Goal: Answer question/provide support

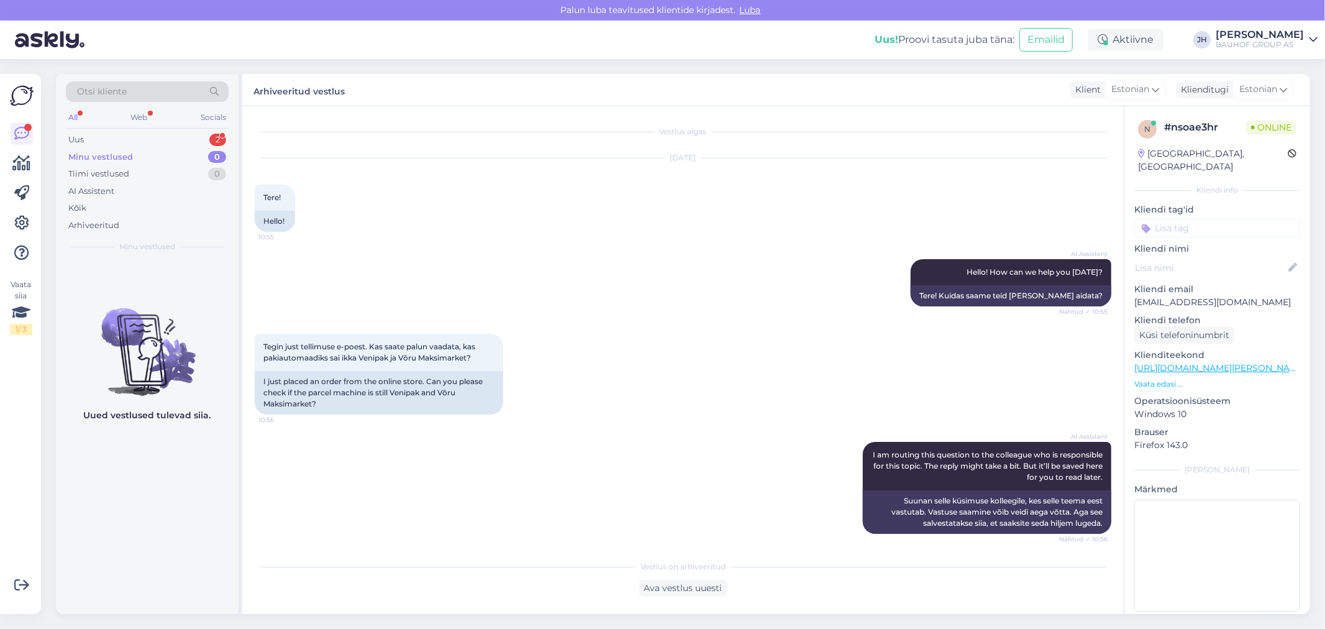
scroll to position [176, 0]
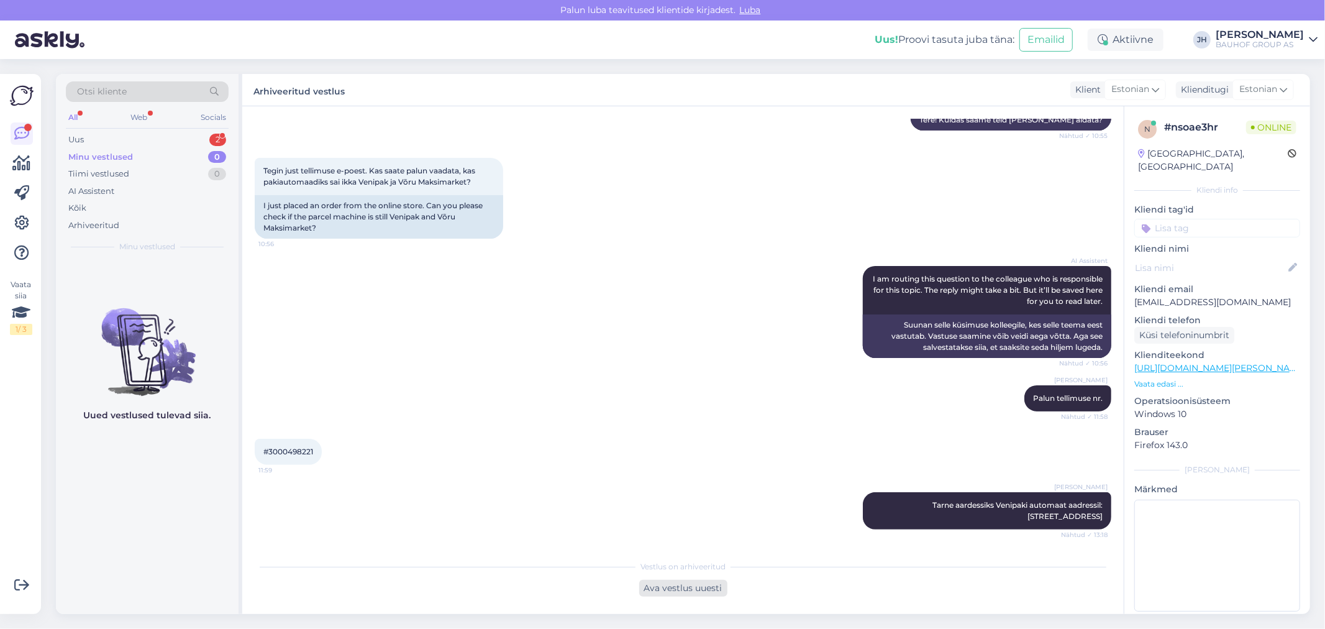
click at [692, 592] on div "Ava vestlus uuesti" at bounding box center [683, 588] width 88 height 17
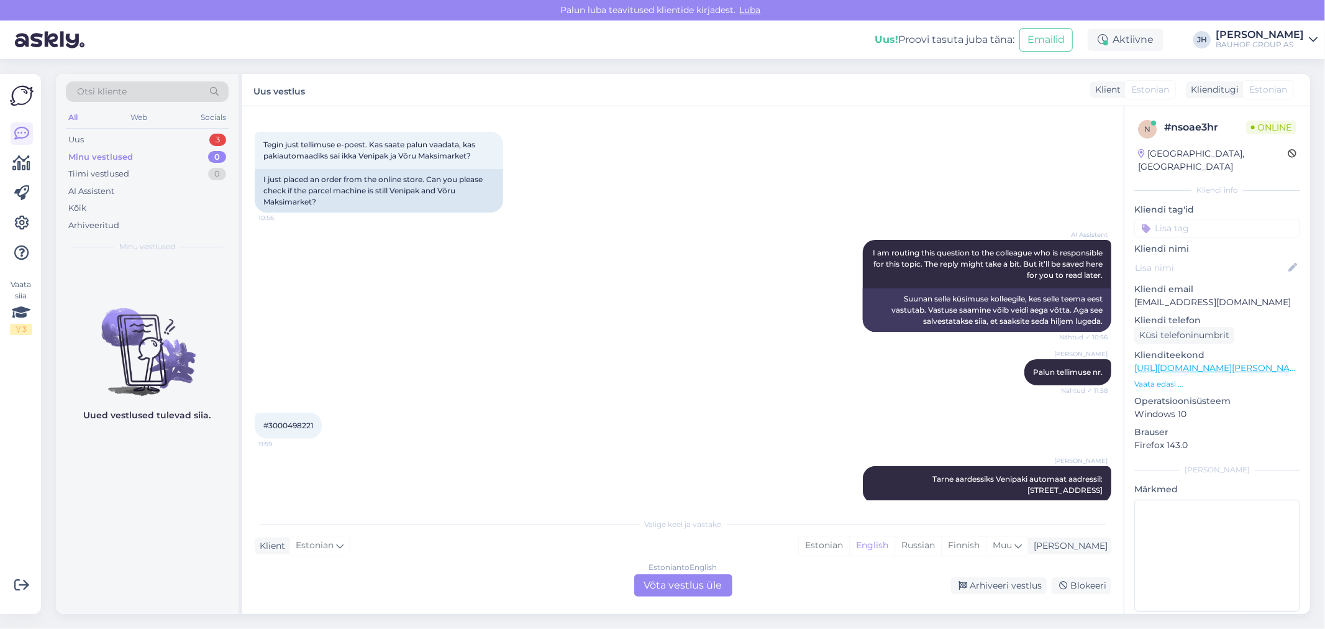
click at [681, 584] on div "Estonian to English Võta vestlus üle" at bounding box center [683, 585] width 98 height 22
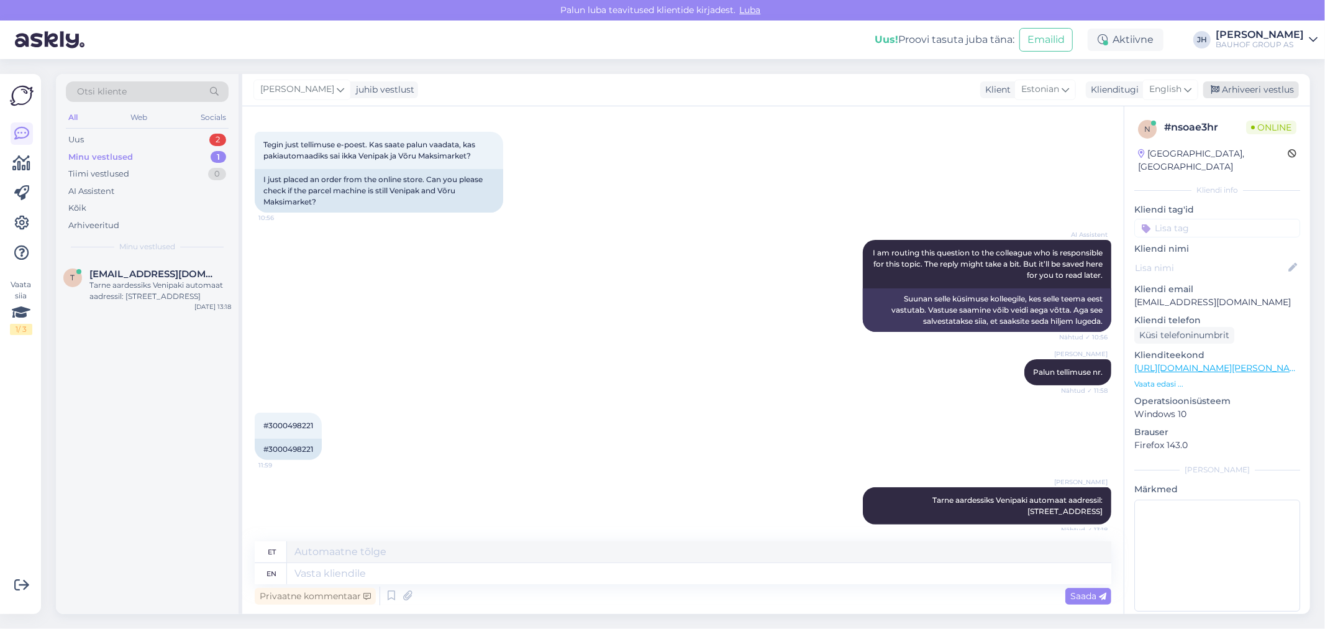
click at [1240, 89] on div "Arhiveeri vestlus" at bounding box center [1252, 89] width 96 height 17
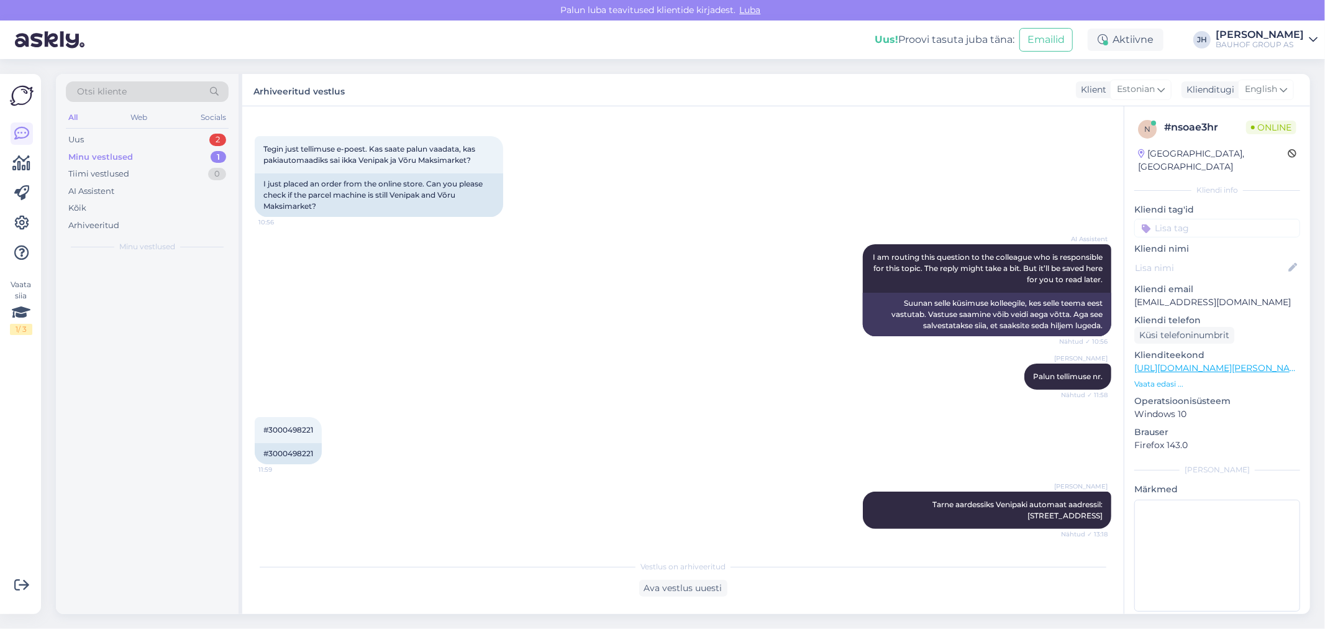
scroll to position [197, 0]
click at [79, 138] on div "Uus" at bounding box center [76, 140] width 16 height 12
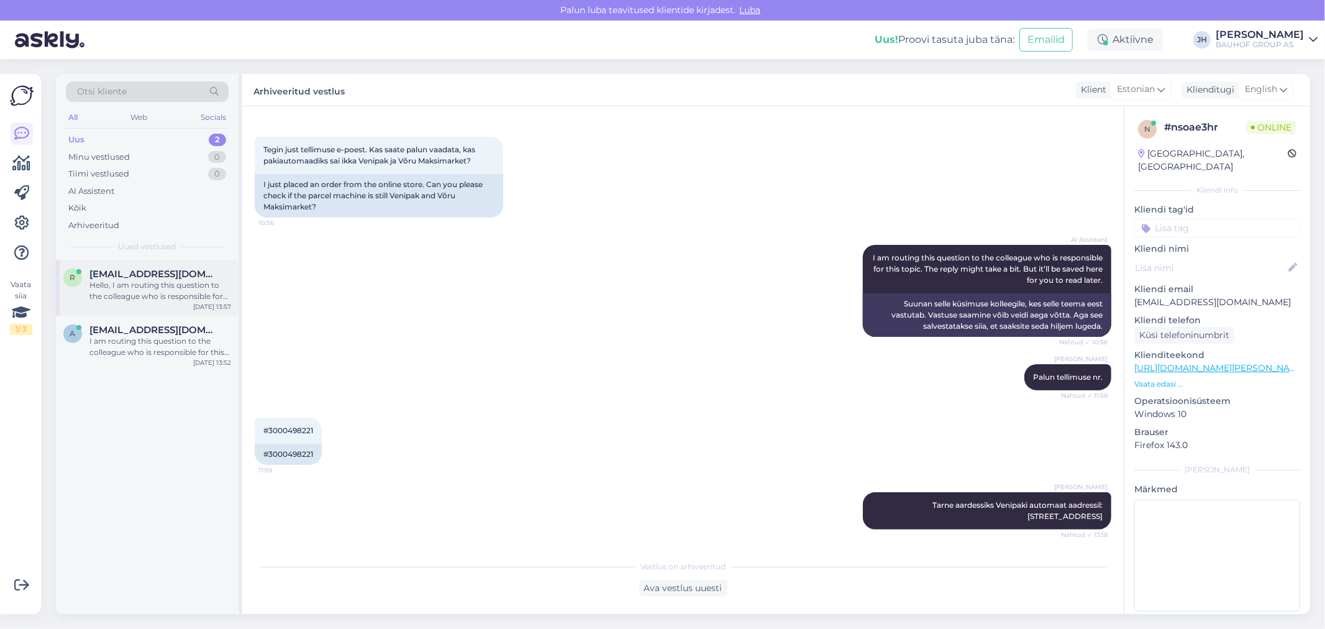
click at [129, 270] on span "[EMAIL_ADDRESS][DOMAIN_NAME]" at bounding box center [153, 273] width 129 height 11
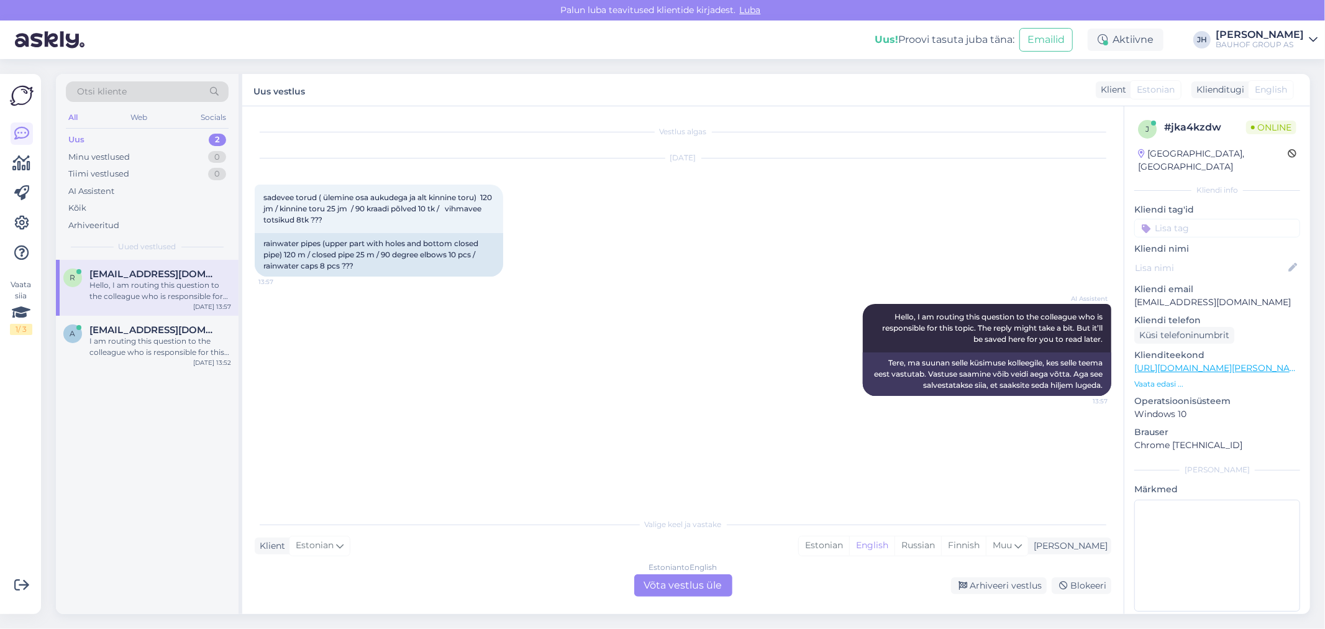
scroll to position [0, 0]
click at [688, 582] on div "Estonian to English Võta vestlus üle" at bounding box center [683, 585] width 98 height 22
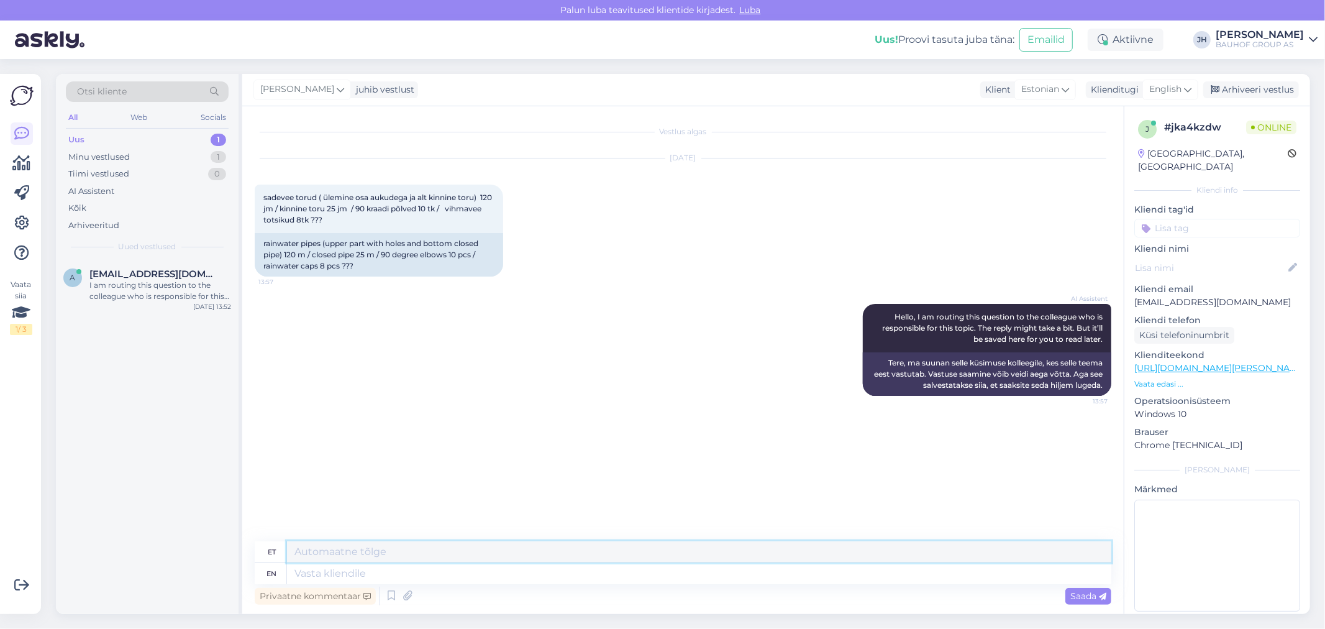
click at [405, 546] on textarea at bounding box center [699, 551] width 825 height 21
type textarea "P"
type textarea "M"
type textarea "P"
drag, startPoint x: 421, startPoint y: 554, endPoint x: 252, endPoint y: 554, distance: 169.0
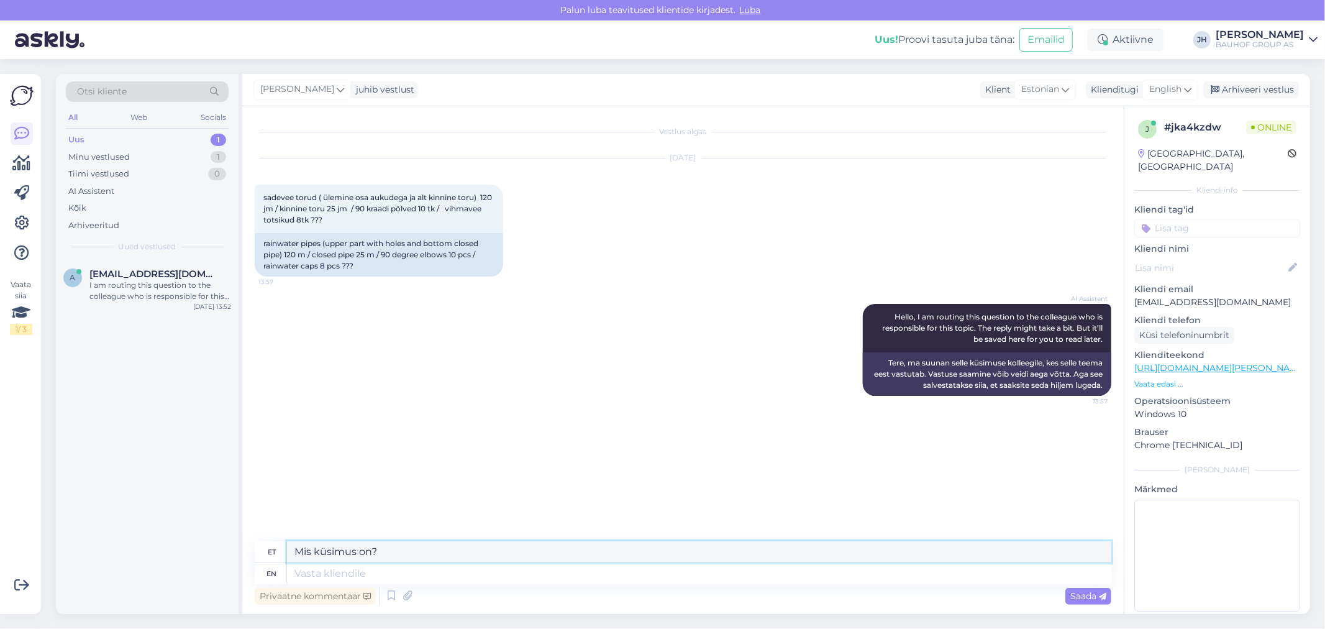
click at [255, 554] on div "et Mis küsimus on?" at bounding box center [683, 552] width 857 height 22
type textarea "Mis küsimus on?"
click at [1189, 86] on icon at bounding box center [1187, 90] width 7 height 14
click at [1113, 294] on link "Estonian" at bounding box center [1142, 304] width 137 height 20
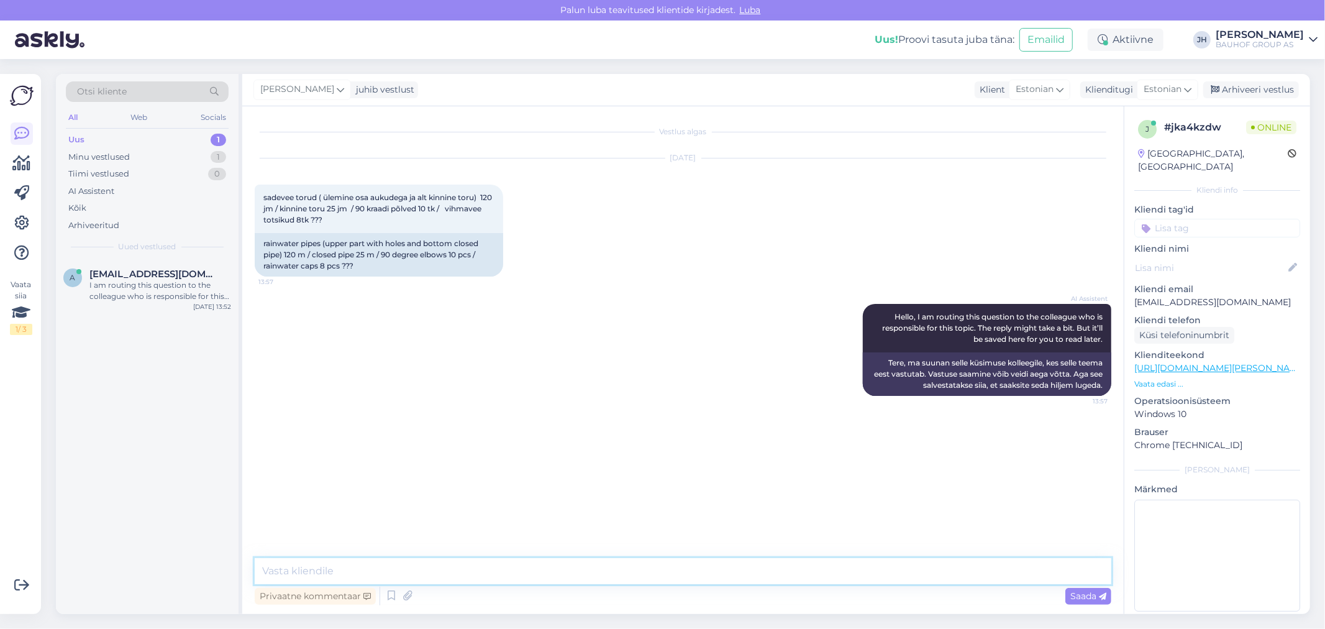
click at [309, 569] on textarea at bounding box center [683, 571] width 857 height 26
click at [337, 566] on textarea at bounding box center [683, 571] width 857 height 26
paste textarea "[PERSON_NAME] on küsimus?"
type textarea "Tere. [PERSON_NAME] on küsimus?"
click at [1092, 597] on span "Saada" at bounding box center [1089, 595] width 36 height 11
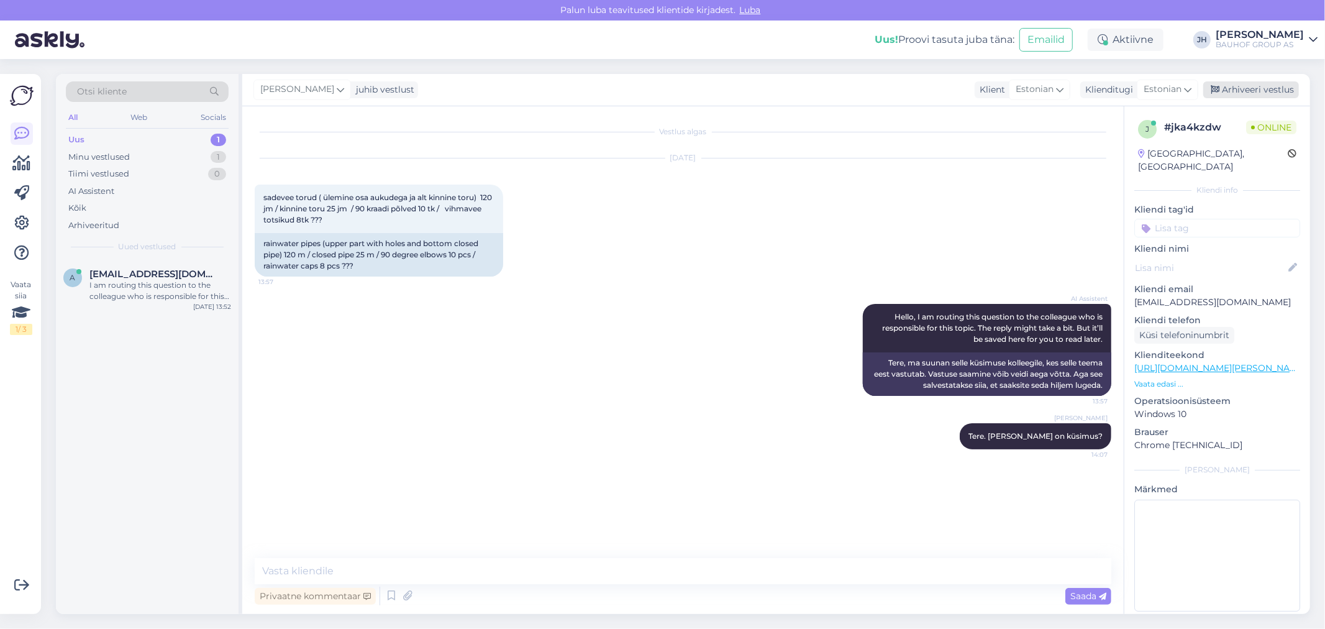
click at [1259, 90] on div "Arhiveeri vestlus" at bounding box center [1252, 89] width 96 height 17
click at [125, 280] on div "I am routing this question to the colleague who is responsible for this topic. …" at bounding box center [160, 291] width 142 height 22
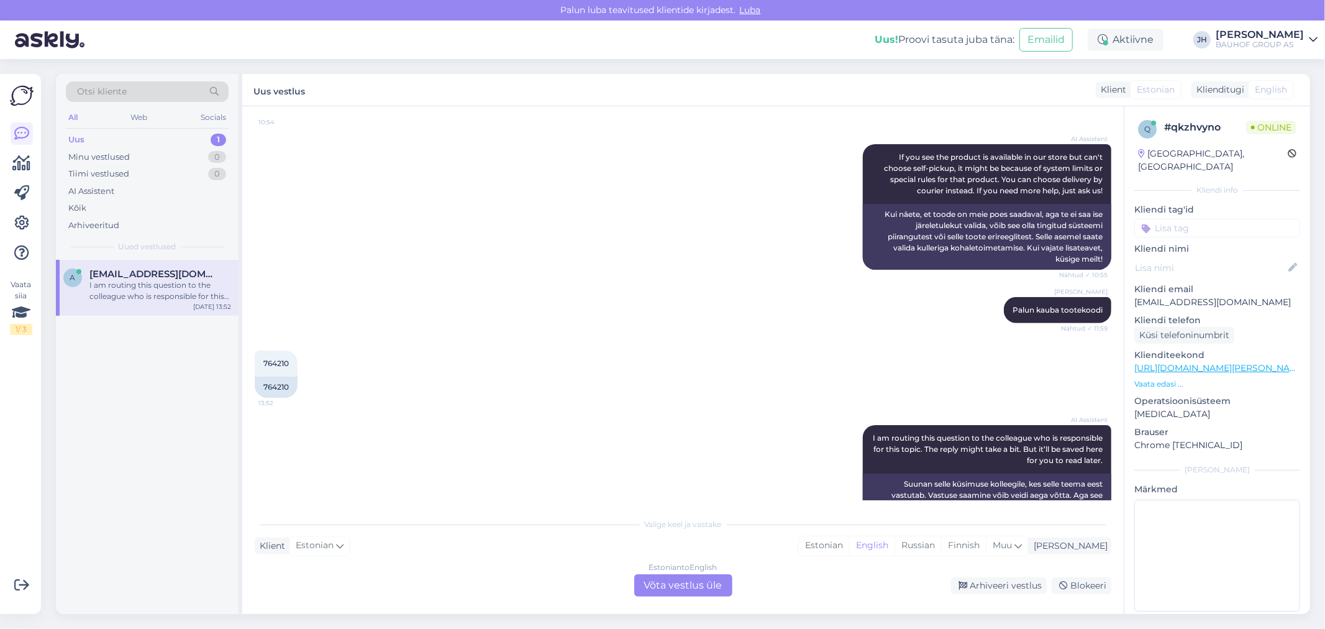
scroll to position [554, 0]
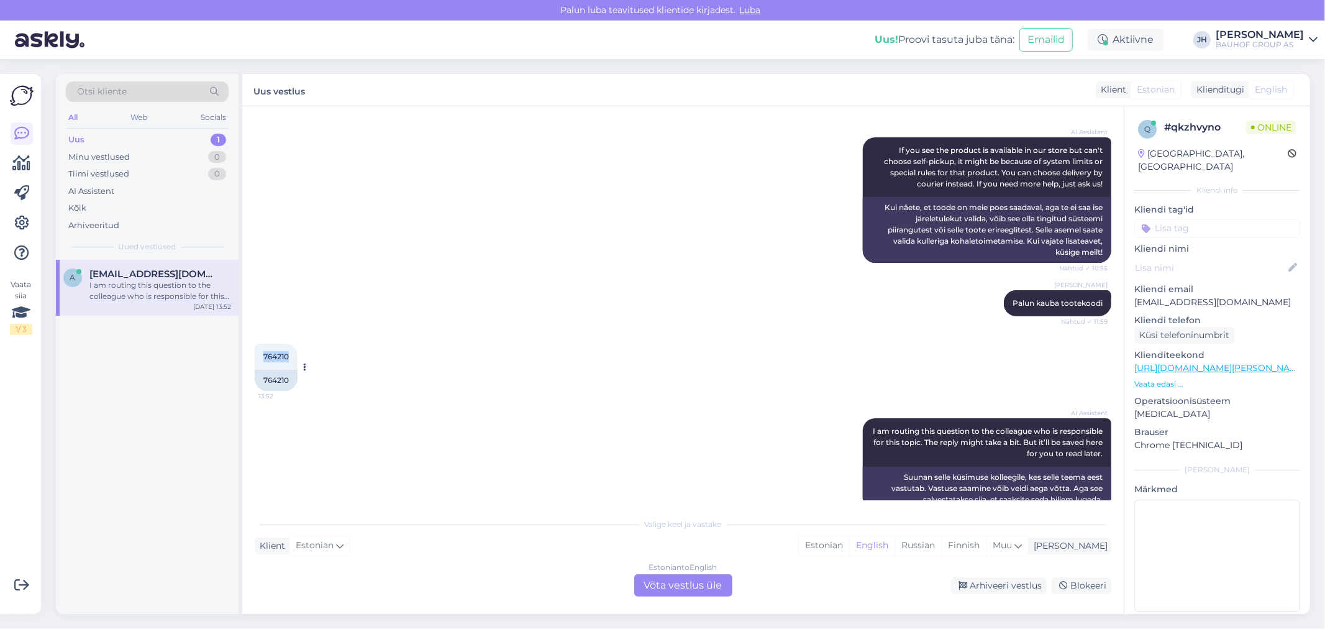
drag, startPoint x: 290, startPoint y: 334, endPoint x: 262, endPoint y: 334, distance: 28.6
click at [262, 344] on div "764210 13:52" at bounding box center [276, 357] width 43 height 26
copy span "764210"
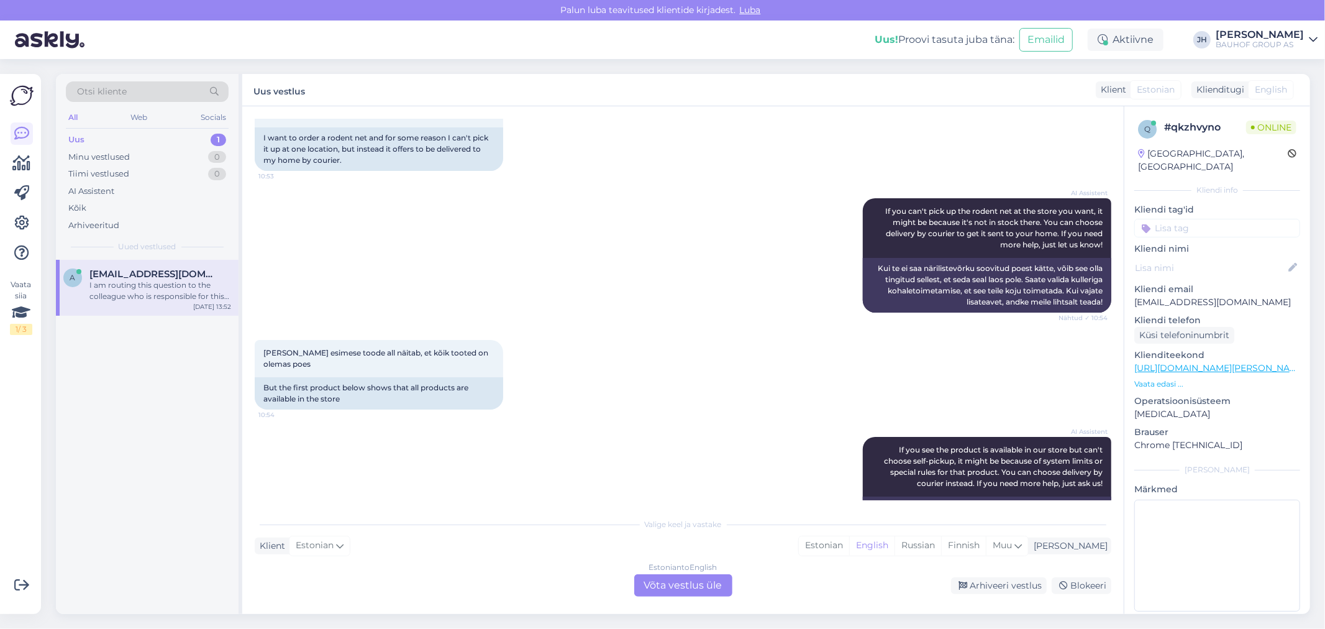
scroll to position [278, 0]
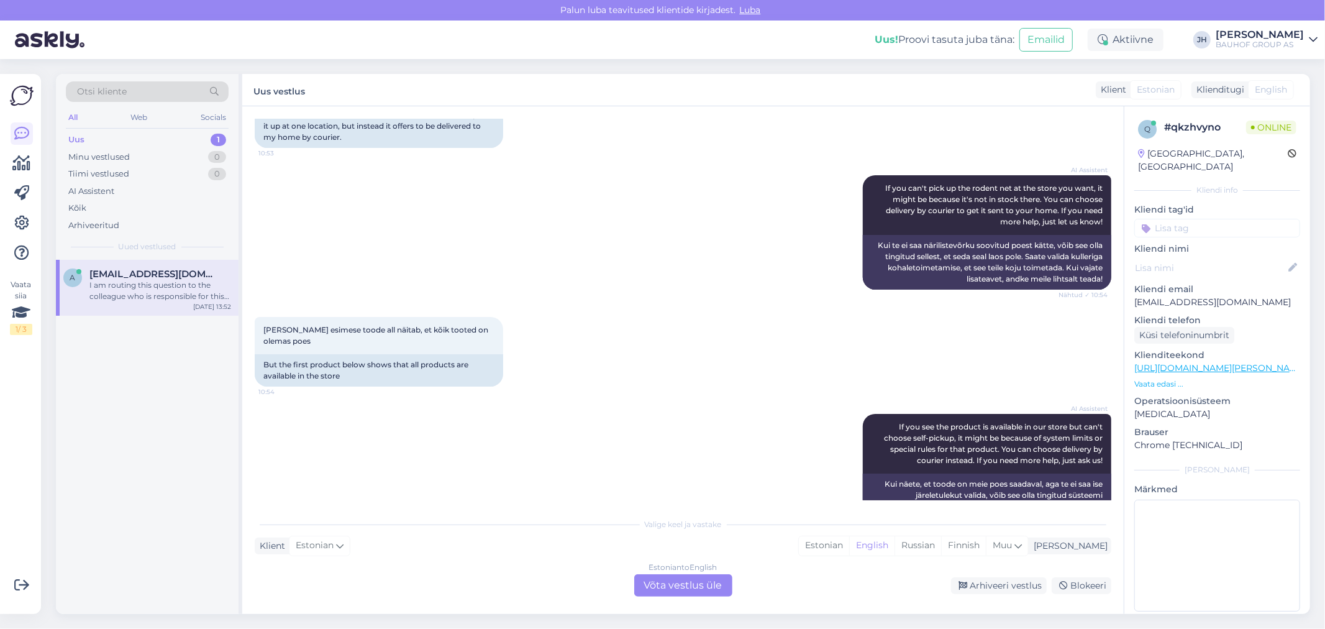
click at [692, 586] on div "Estonian to English Võta vestlus üle" at bounding box center [683, 585] width 98 height 22
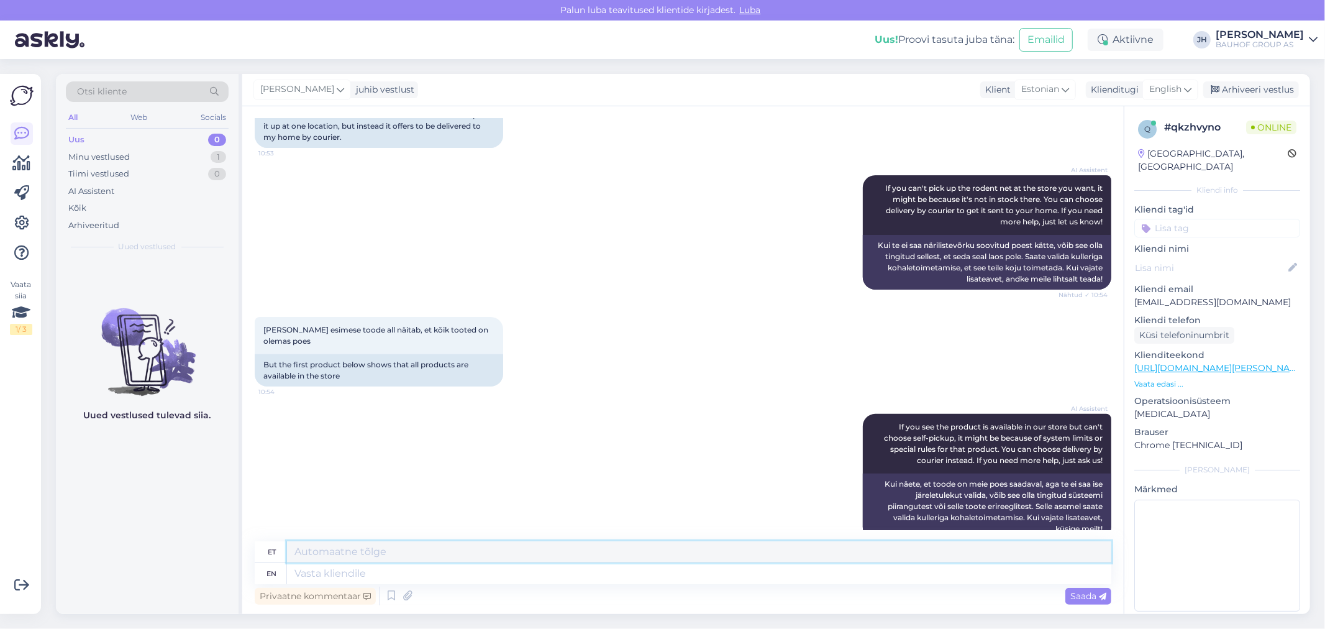
click at [385, 547] on textarea at bounding box center [699, 551] width 825 height 21
type textarea "S"
type textarea "T"
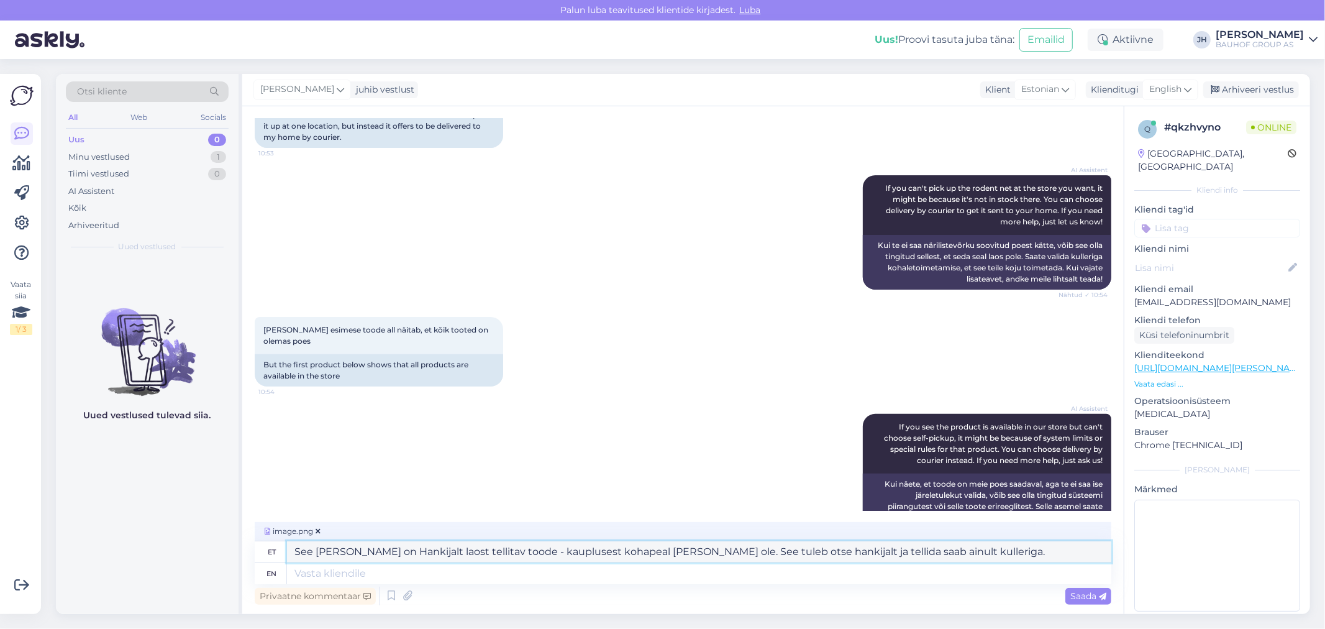
drag, startPoint x: 965, startPoint y: 550, endPoint x: 244, endPoint y: 542, distance: 720.8
click at [249, 545] on div "Vestlus algas [DATE] Tere 10:52 Hello AI Assistent Hello! How can we help you […" at bounding box center [683, 360] width 882 height 508
type textarea "See [PERSON_NAME] on Hankijalt laost tellitav toode - kauplusest kohapeal [PERS…"
click at [1188, 83] on icon at bounding box center [1187, 90] width 7 height 14
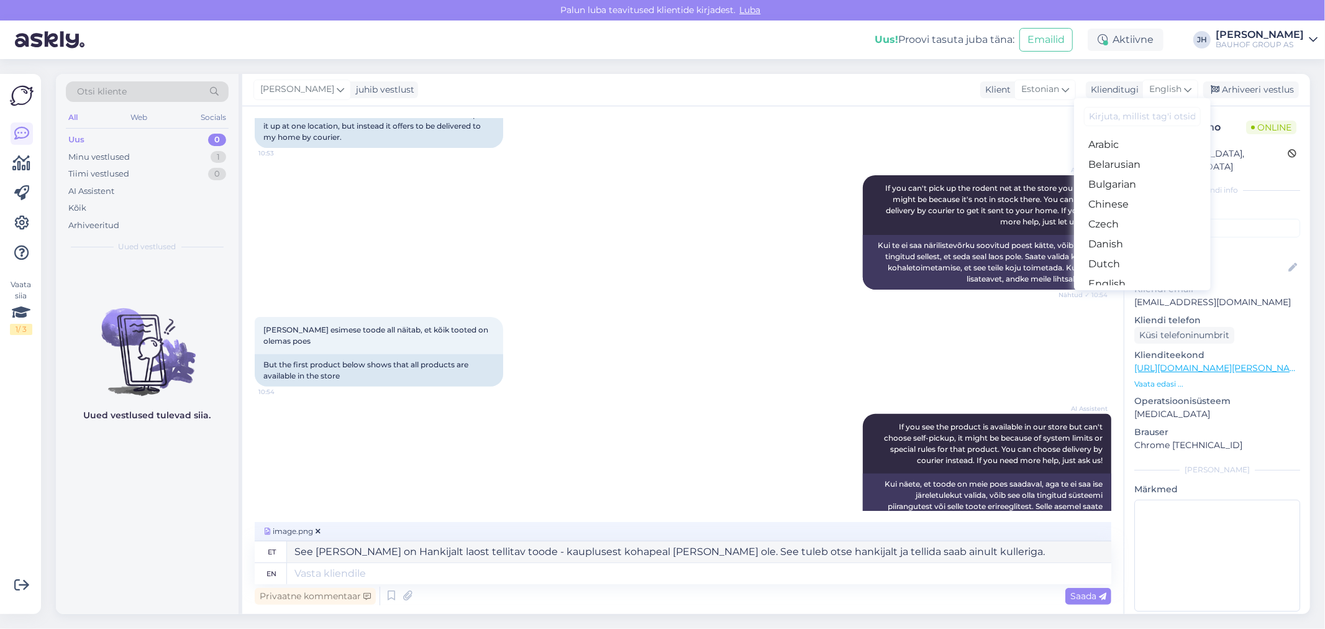
drag, startPoint x: 1125, startPoint y: 234, endPoint x: 926, endPoint y: 370, distance: 240.4
click at [1123, 294] on link "Estonian" at bounding box center [1142, 304] width 137 height 20
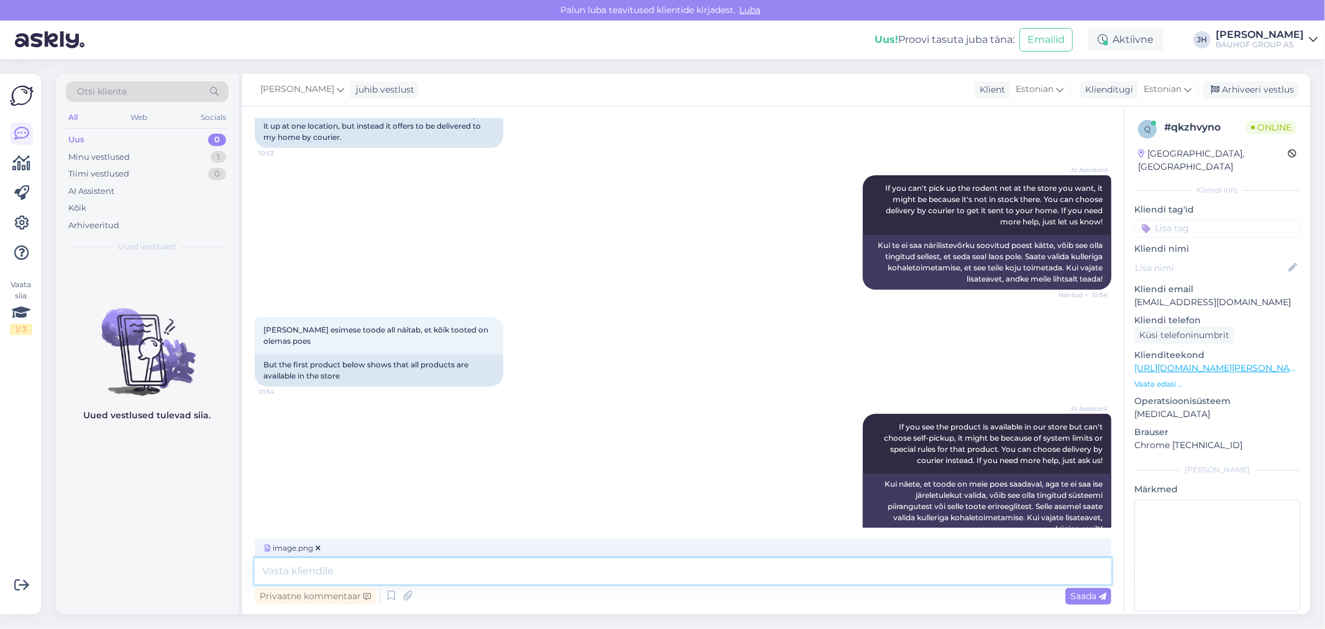
click at [336, 576] on textarea at bounding box center [683, 571] width 857 height 26
paste textarea "See [PERSON_NAME] on Hankijalt laost tellitav toode - kauplusest kohapeal [PERS…"
type textarea "See [PERSON_NAME] on Hankijalt laost tellitav toode - kauplusest kohapeal [PERS…"
click at [1079, 588] on div "Saada" at bounding box center [1089, 596] width 46 height 17
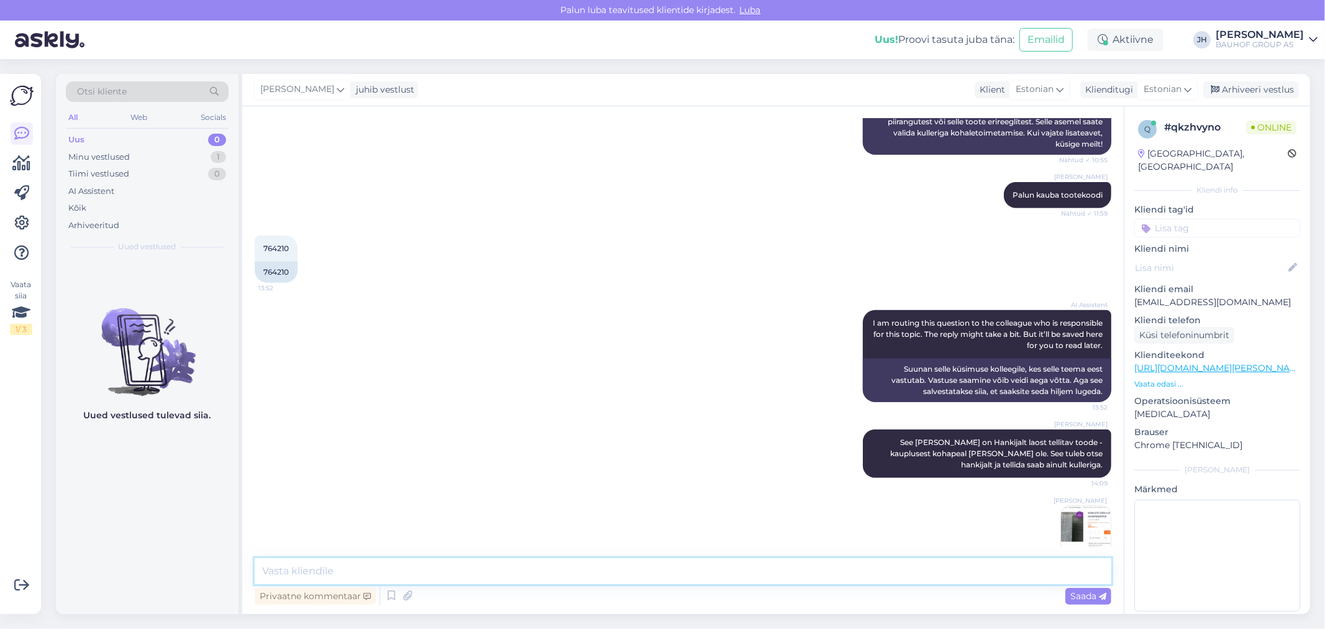
click at [269, 566] on textarea at bounding box center [683, 571] width 857 height 26
paste textarea "See [PERSON_NAME] on Hankijalt laost tellitav toode - kauplusest kohapeal [PERS…"
type textarea "See [PERSON_NAME] on Hankijalt laost tellitav toode - kauplusest kohapeal [PERS…"
click at [1082, 599] on span "Saada" at bounding box center [1089, 595] width 36 height 11
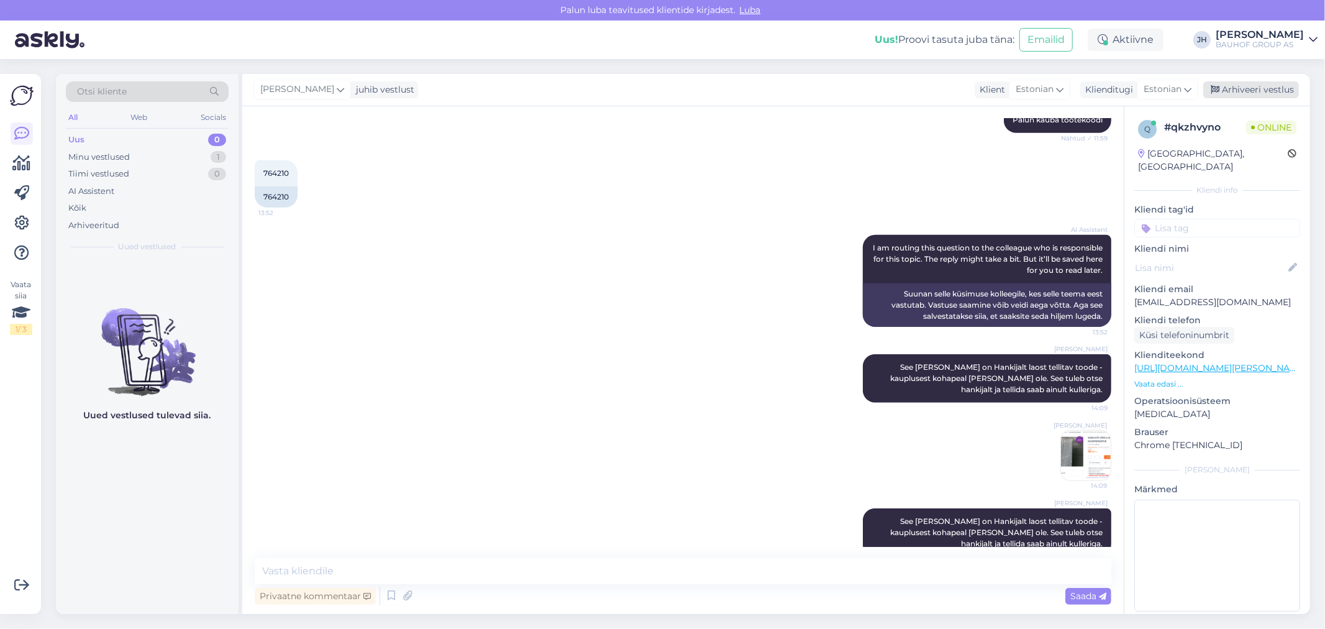
click at [1272, 88] on div "Arhiveeri vestlus" at bounding box center [1252, 89] width 96 height 17
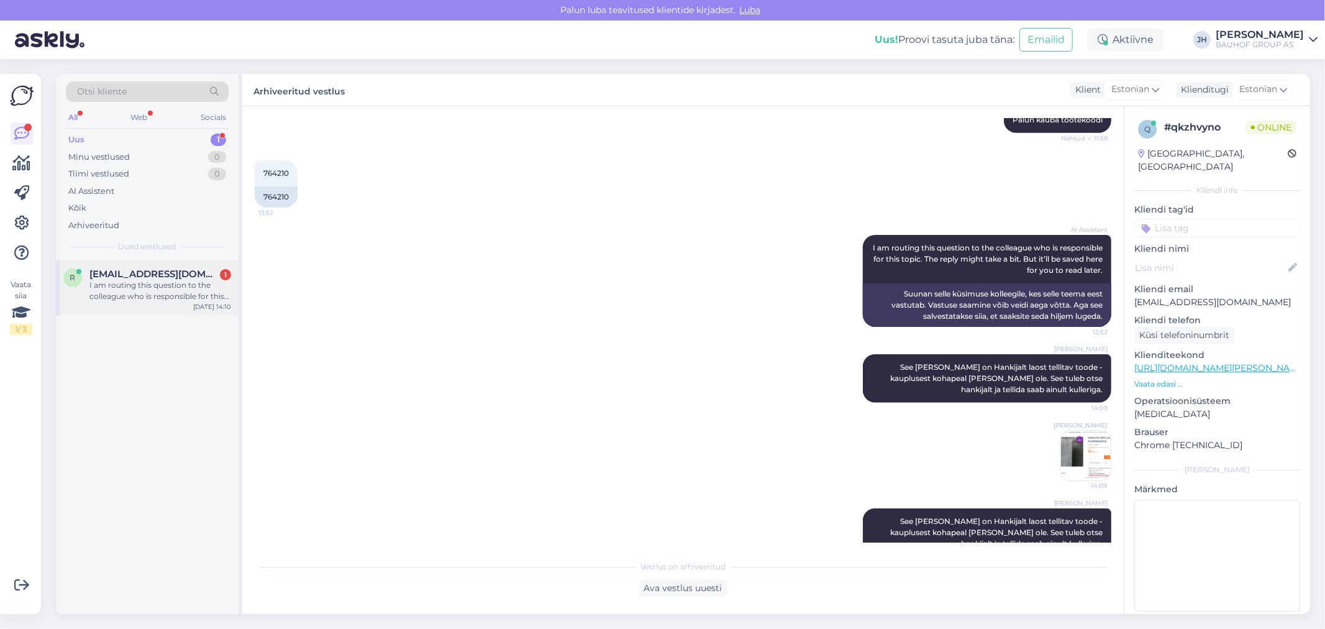
click at [144, 283] on div "I am routing this question to the colleague who is responsible for this topic. …" at bounding box center [160, 291] width 142 height 22
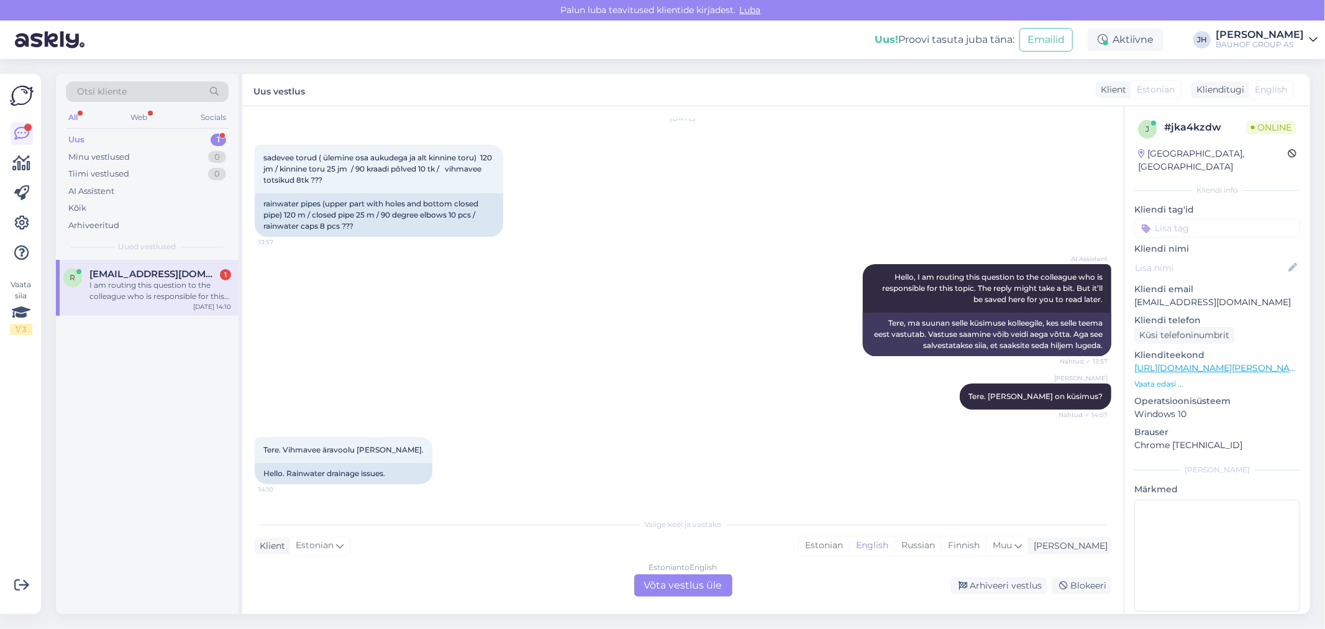
scroll to position [17, 0]
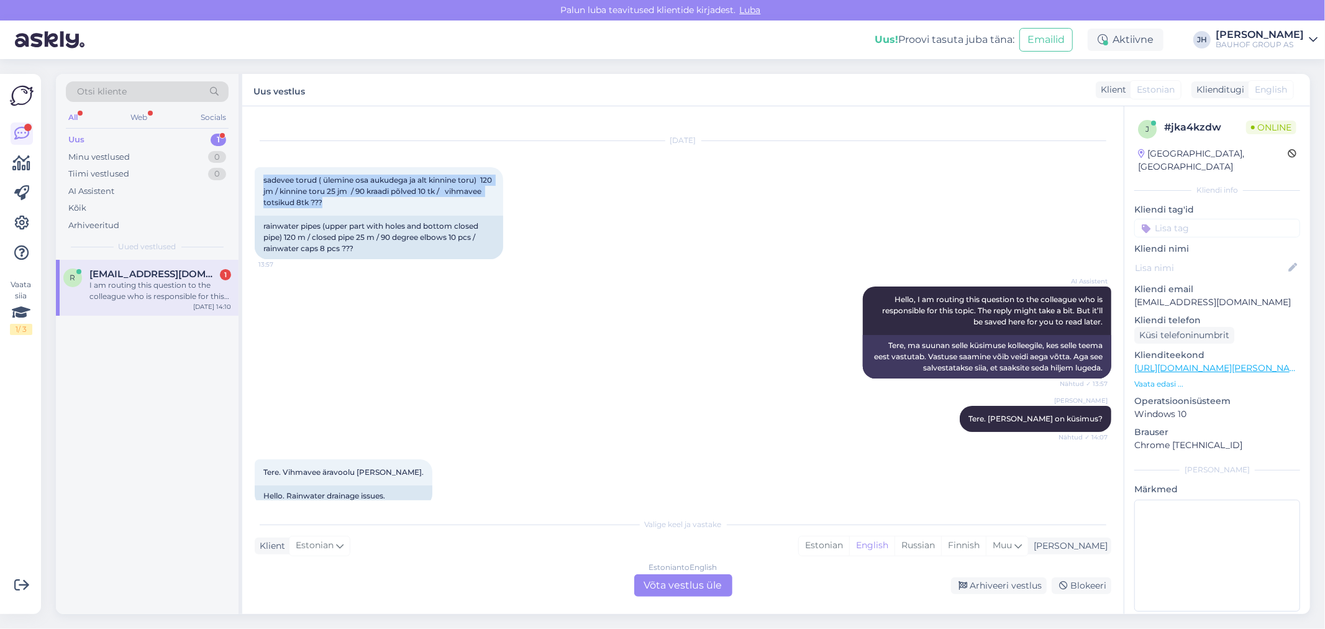
drag, startPoint x: 370, startPoint y: 198, endPoint x: 251, endPoint y: 175, distance: 121.4
click at [251, 175] on div "Vestlus algas [DATE] sadevee torud ( ülemine osa aukudega ja alt kinnine toru) …" at bounding box center [683, 360] width 882 height 508
copy span "sadevee torud ( ülemine osa aukudega ja alt kinnine toru) 120 jm / kinnine toru…"
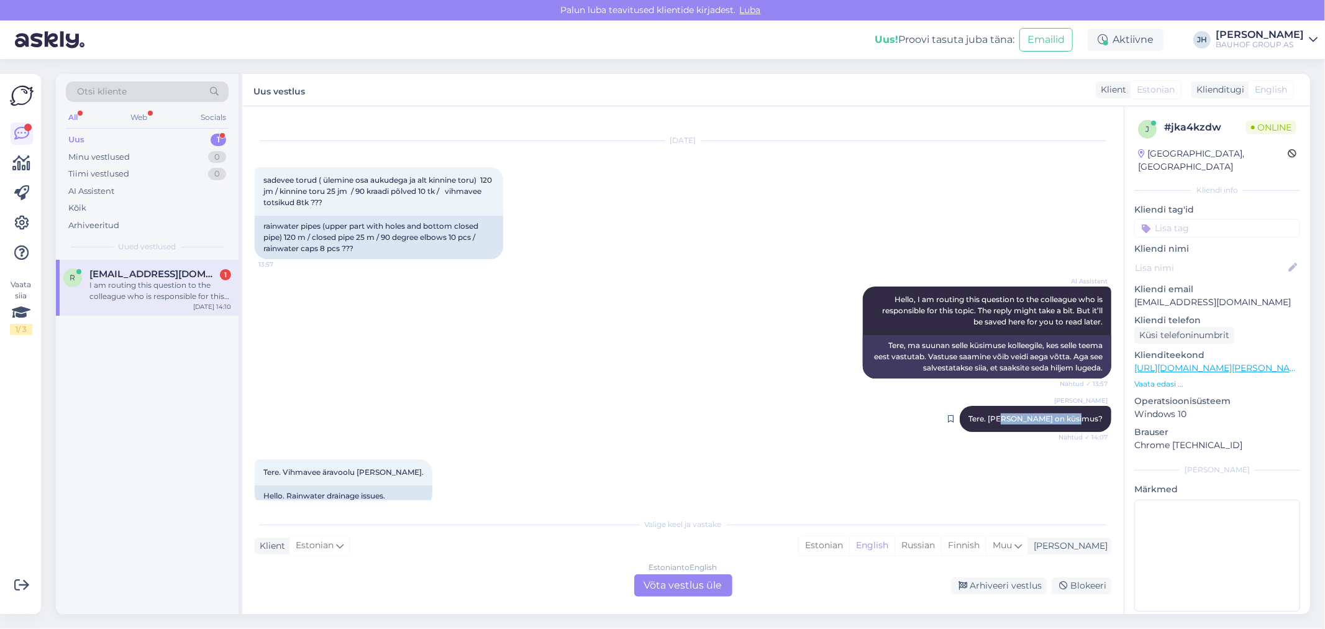
drag, startPoint x: 1094, startPoint y: 417, endPoint x: 1021, endPoint y: 413, distance: 72.8
click at [1021, 413] on div "[PERSON_NAME] Tere. [PERSON_NAME] on küsimus? Nähtud ✓ 14:07" at bounding box center [1036, 419] width 152 height 26
copy span "milles on küsimus?"
drag, startPoint x: 377, startPoint y: 468, endPoint x: 285, endPoint y: 471, distance: 92.6
click at [285, 471] on span "Tere. Vihmavee äravoolu [PERSON_NAME]." at bounding box center [343, 471] width 160 height 9
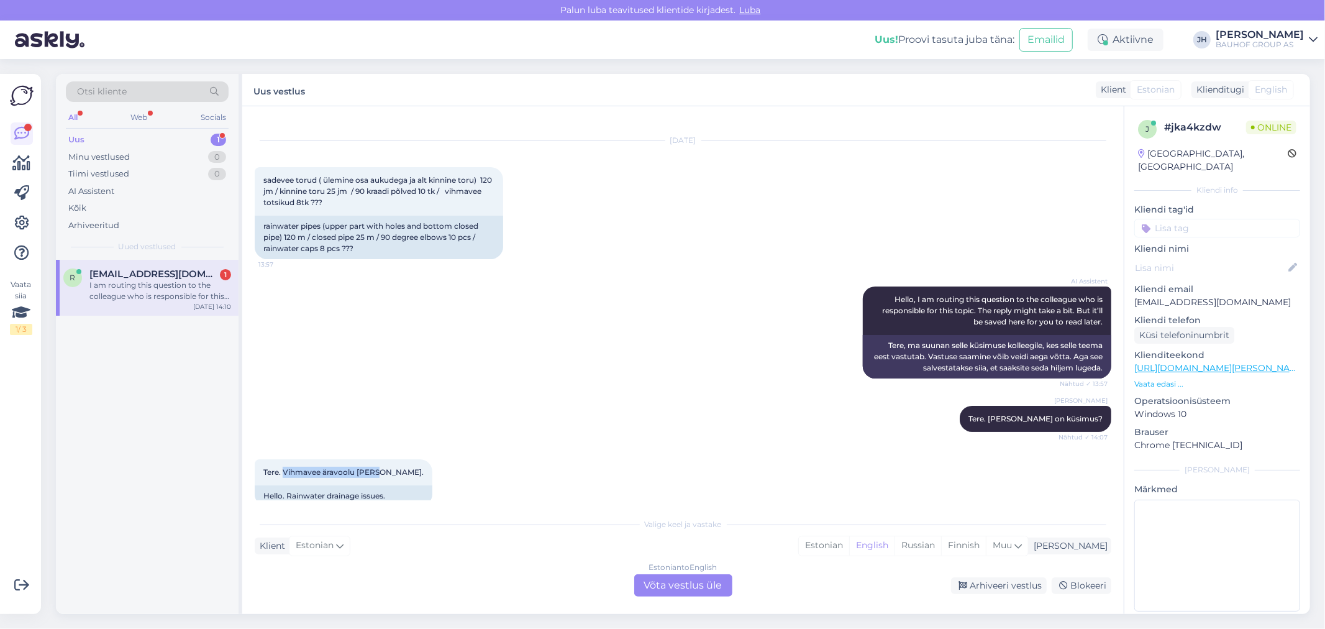
copy span "Vihmavee äravoolu [PERSON_NAME]"
drag, startPoint x: 262, startPoint y: 178, endPoint x: 331, endPoint y: 203, distance: 73.9
click at [331, 203] on div "sadevee torud ( ülemine osa aukudega ja alt kinnine toru) 120 jm / kinnine toru…" at bounding box center [379, 191] width 249 height 48
click at [682, 585] on div "Estonian to English Võta vestlus üle" at bounding box center [683, 585] width 98 height 22
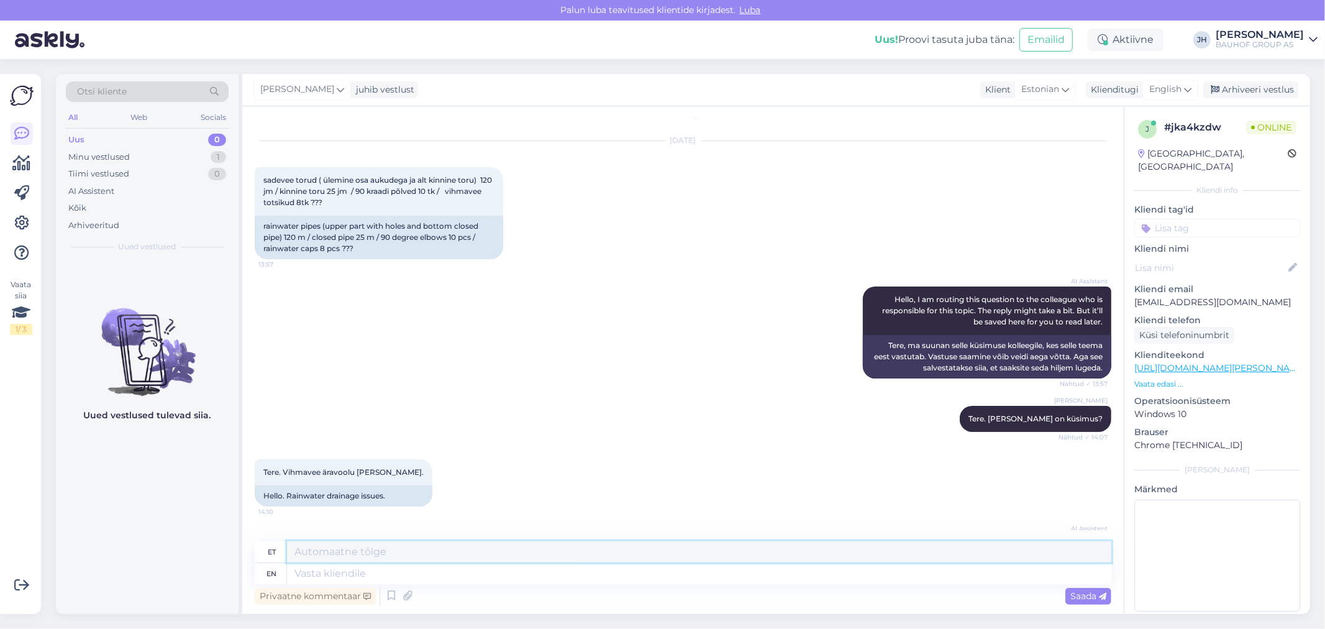
click at [373, 550] on textarea at bounding box center [699, 551] width 825 height 21
type textarea "[PERSON_NAME]"
type textarea "See ei ole GPT. [PERSON_NAME] edastage oma küsimus"
click at [1088, 593] on span "Saada" at bounding box center [1089, 595] width 36 height 11
drag, startPoint x: 529, startPoint y: 553, endPoint x: 261, endPoint y: 532, distance: 269.2
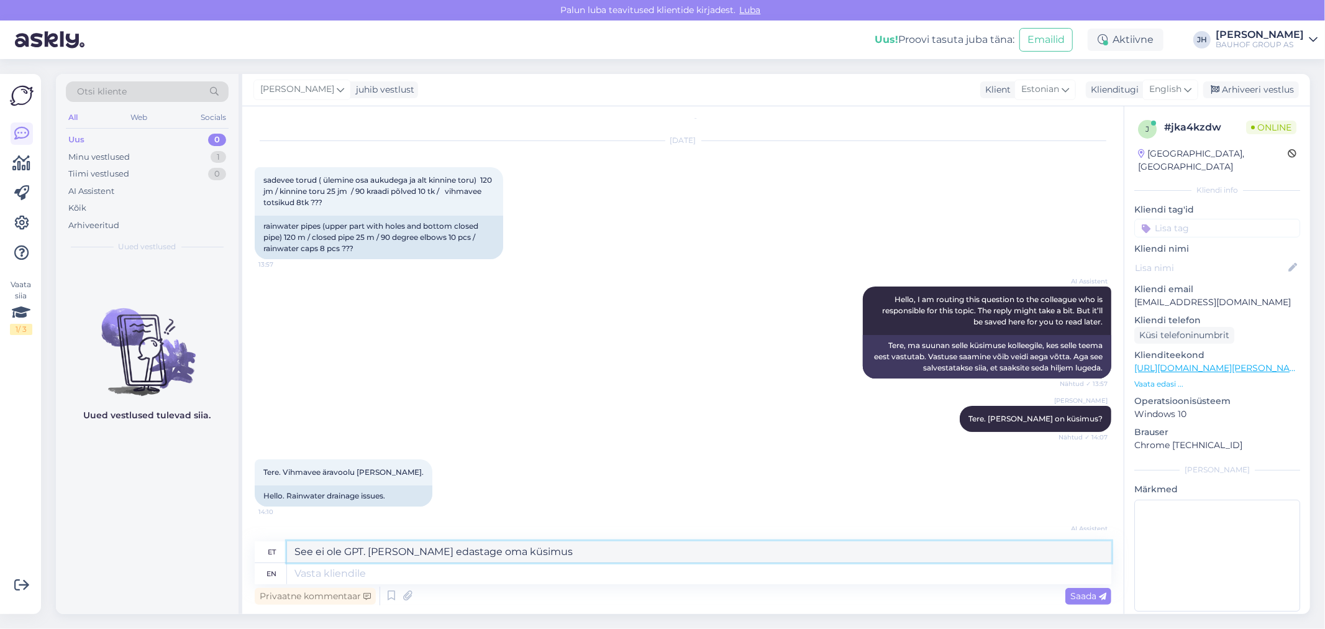
click at [262, 532] on div "Vestlus algas [DATE] sadevee torud ( ülemine osa aukudega ja alt kinnine toru) …" at bounding box center [683, 360] width 882 height 508
click at [1191, 83] on icon at bounding box center [1187, 90] width 7 height 14
drag, startPoint x: 1133, startPoint y: 232, endPoint x: 1086, endPoint y: 265, distance: 57.4
click at [1133, 294] on link "Estonian" at bounding box center [1142, 304] width 137 height 20
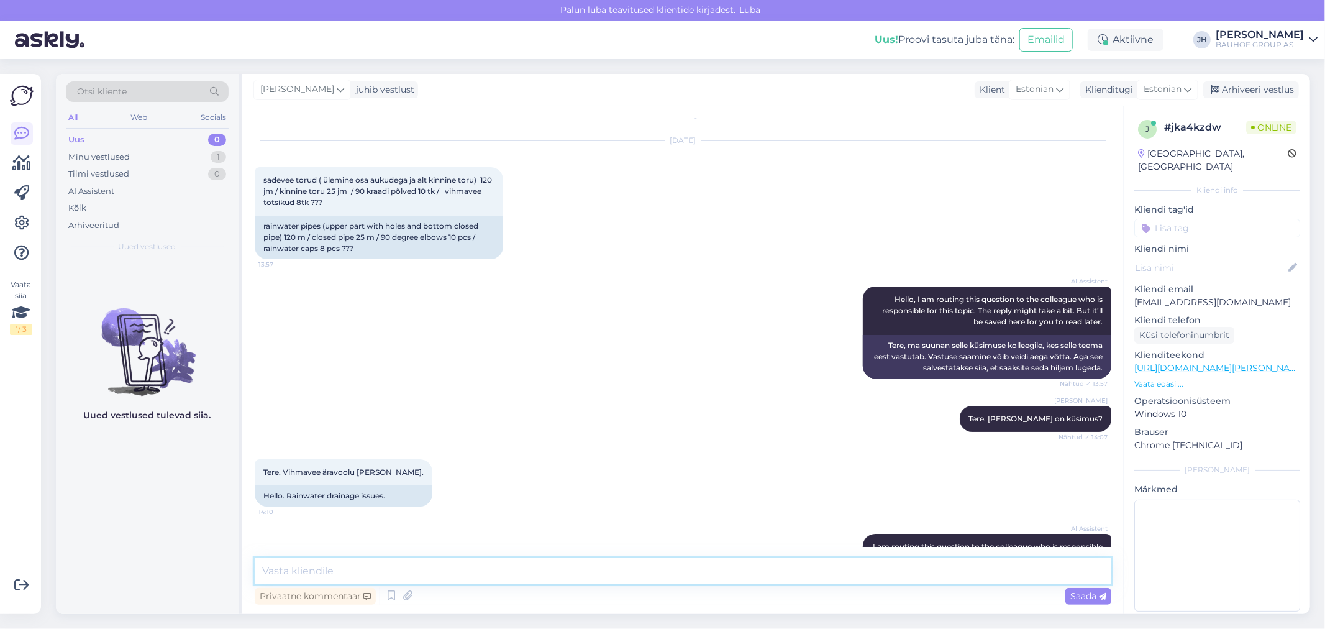
click at [416, 563] on textarea at bounding box center [683, 571] width 857 height 26
paste textarea "See ei ole GPT. [PERSON_NAME] edastage oma küsimus"
type textarea "See ei ole GPT. [PERSON_NAME] edastage oma küsimus"
click at [1091, 595] on span "Saada" at bounding box center [1089, 595] width 36 height 11
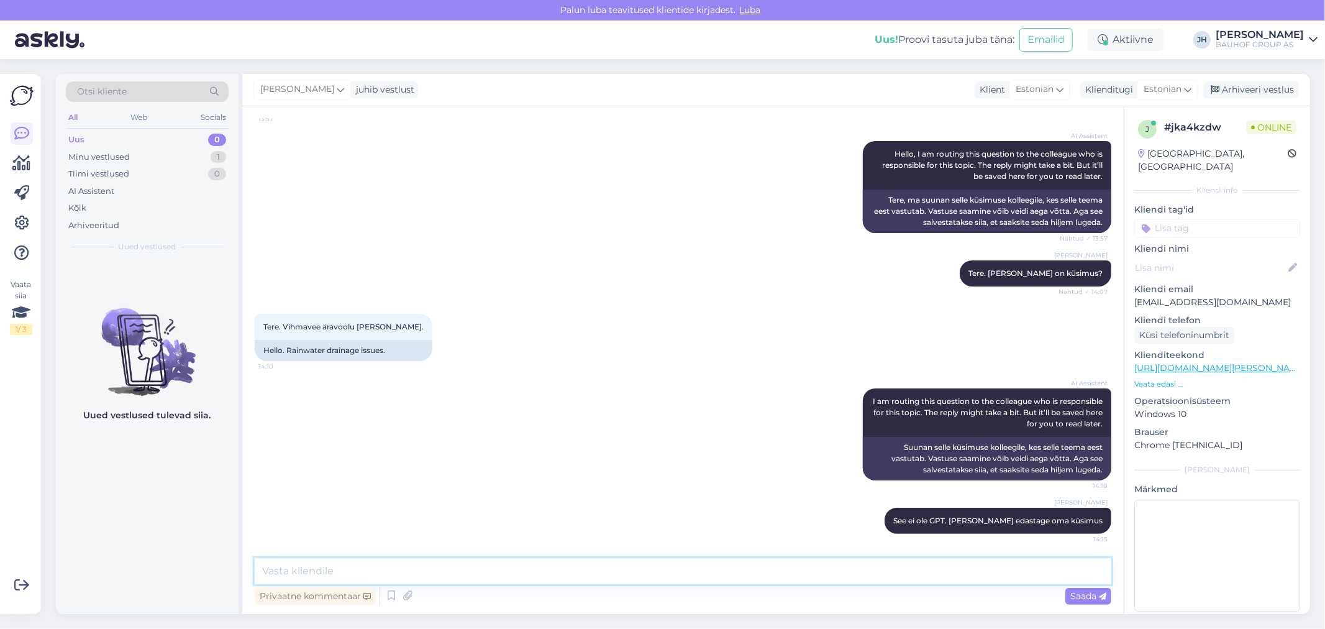
click at [288, 569] on textarea at bounding box center [683, 571] width 857 height 26
type textarea "Kui soovite tellida, siis"
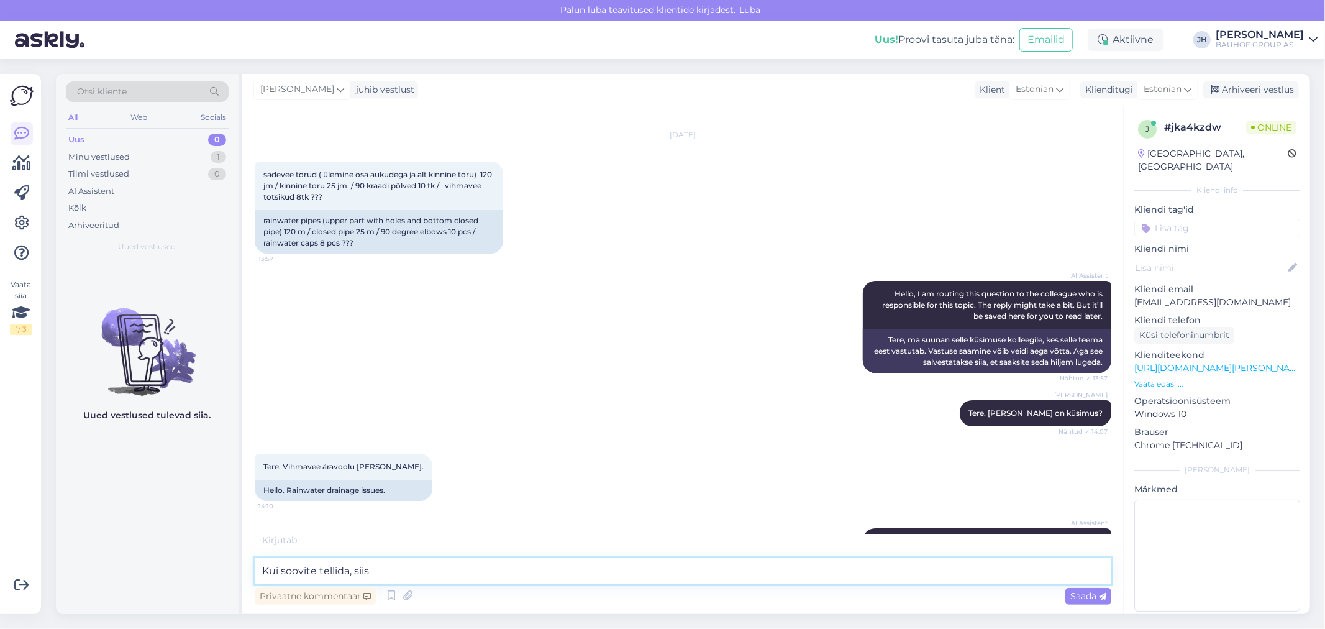
scroll to position [0, 0]
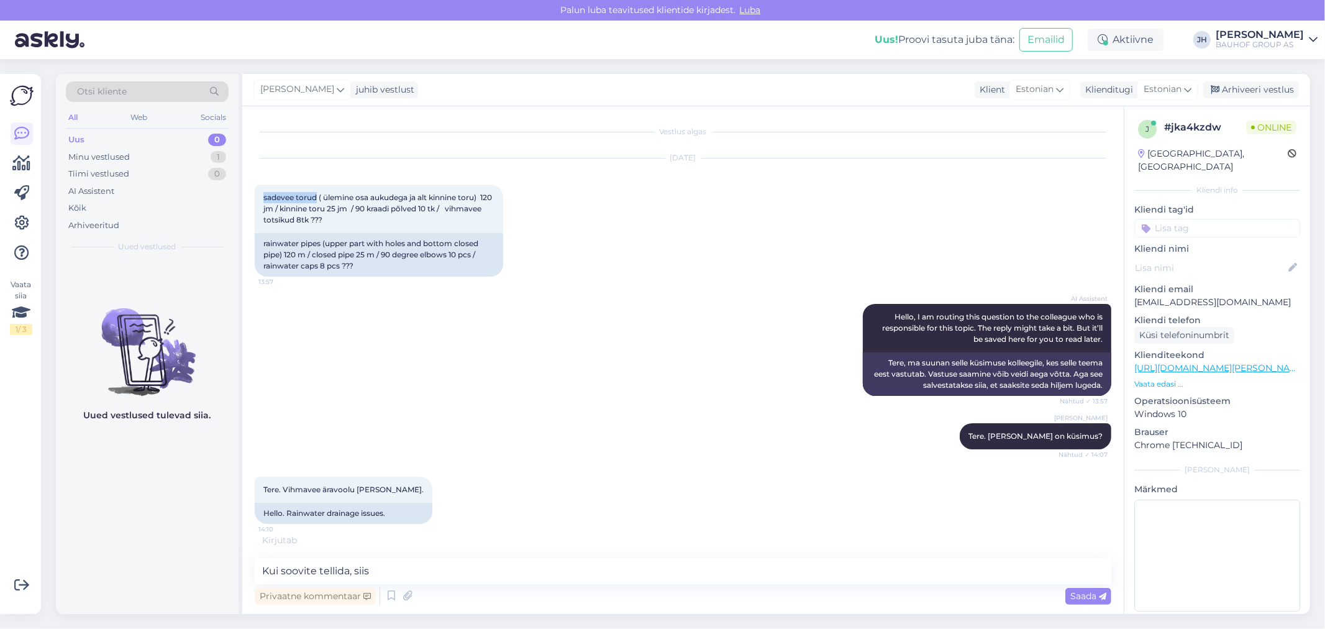
drag, startPoint x: 317, startPoint y: 196, endPoint x: 249, endPoint y: 191, distance: 68.5
click at [249, 191] on div "Vestlus algas [DATE] sadevee torud ( ülemine osa aukudega ja alt kinnine toru) …" at bounding box center [683, 360] width 882 height 508
copy span "sadevee torud"
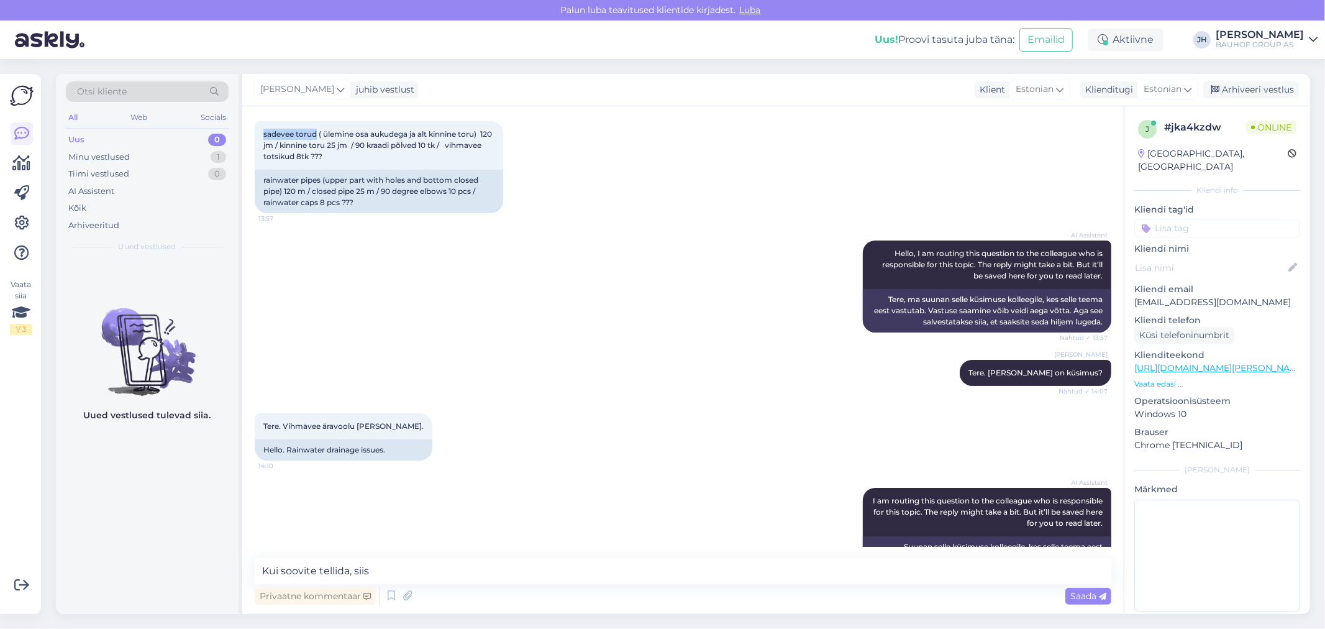
scroll to position [163, 0]
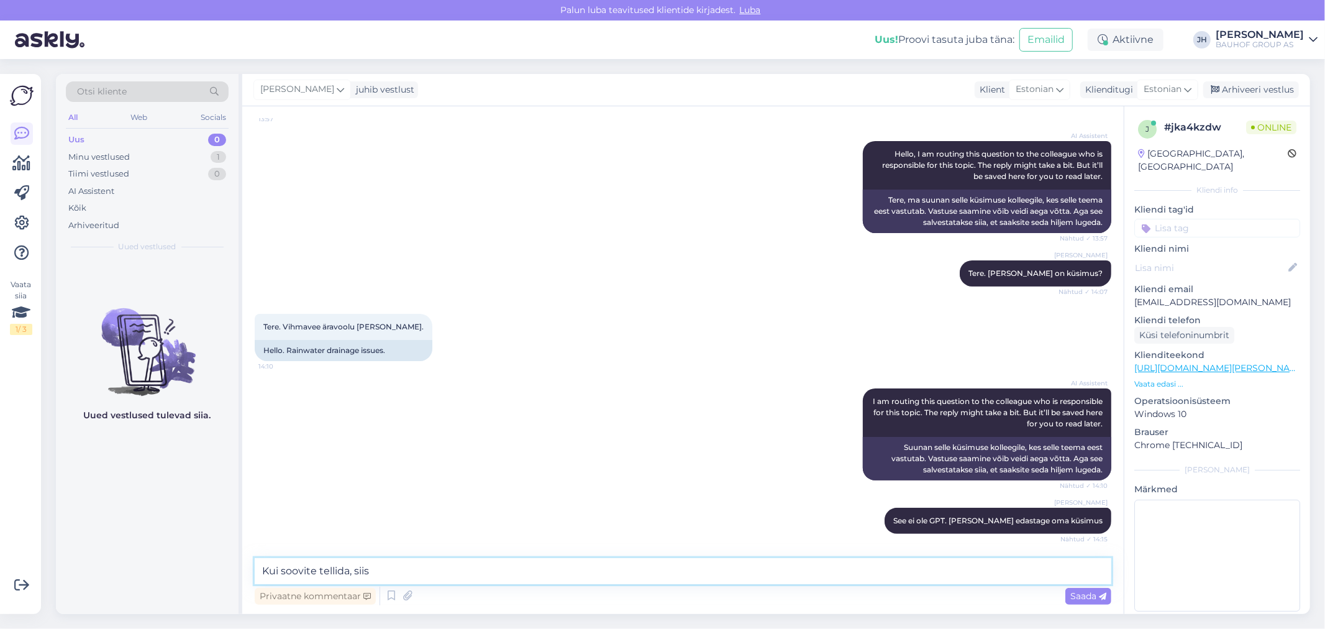
click at [374, 572] on textarea "Kui soovite tellida, siis" at bounding box center [683, 571] width 857 height 26
drag, startPoint x: 405, startPoint y: 572, endPoint x: 148, endPoint y: 536, distance: 259.7
click at [148, 536] on div "Otsi kliente All Web Socials Uus 0 Minu vestlused 1 Tiimi vestlused 0 AI Assist…" at bounding box center [683, 344] width 1255 height 540
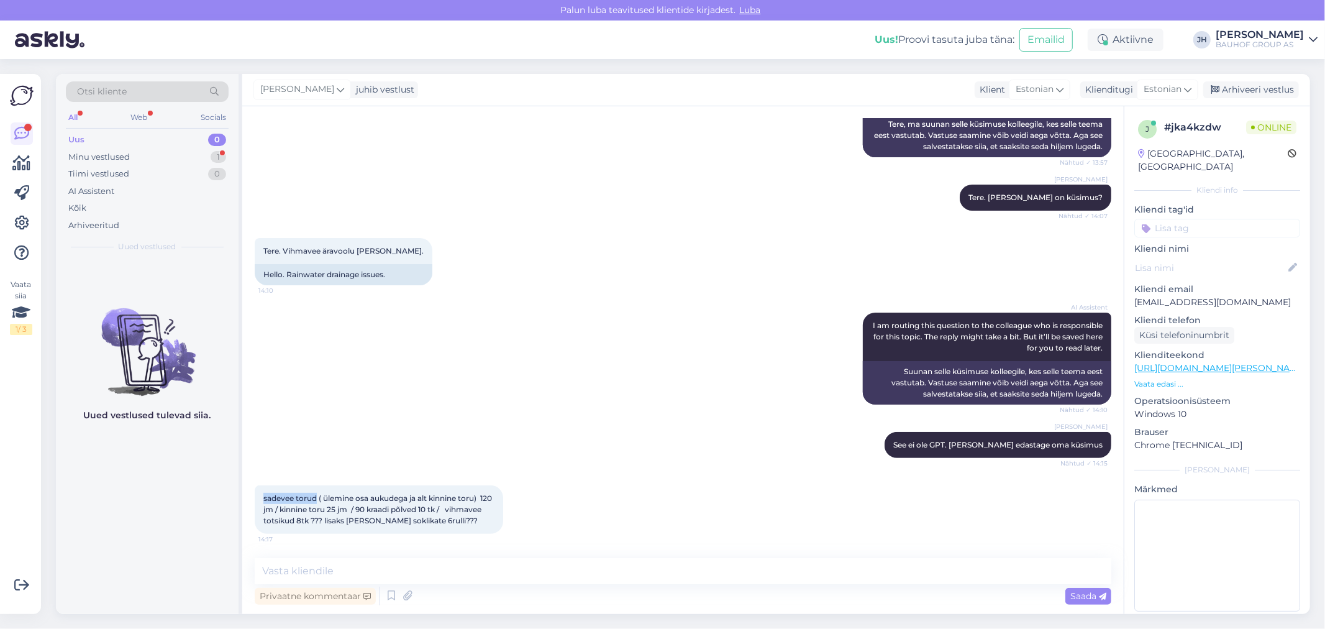
drag, startPoint x: 318, startPoint y: 494, endPoint x: 259, endPoint y: 494, distance: 58.4
click at [259, 494] on div "sadevee torud ( ülemine osa aukudega ja alt kinnine toru) 120 jm / kinnine toru…" at bounding box center [379, 509] width 249 height 48
copy span "sadevee torud"
click at [285, 572] on textarea at bounding box center [683, 571] width 857 height 26
drag, startPoint x: 488, startPoint y: 519, endPoint x: 246, endPoint y: 497, distance: 243.4
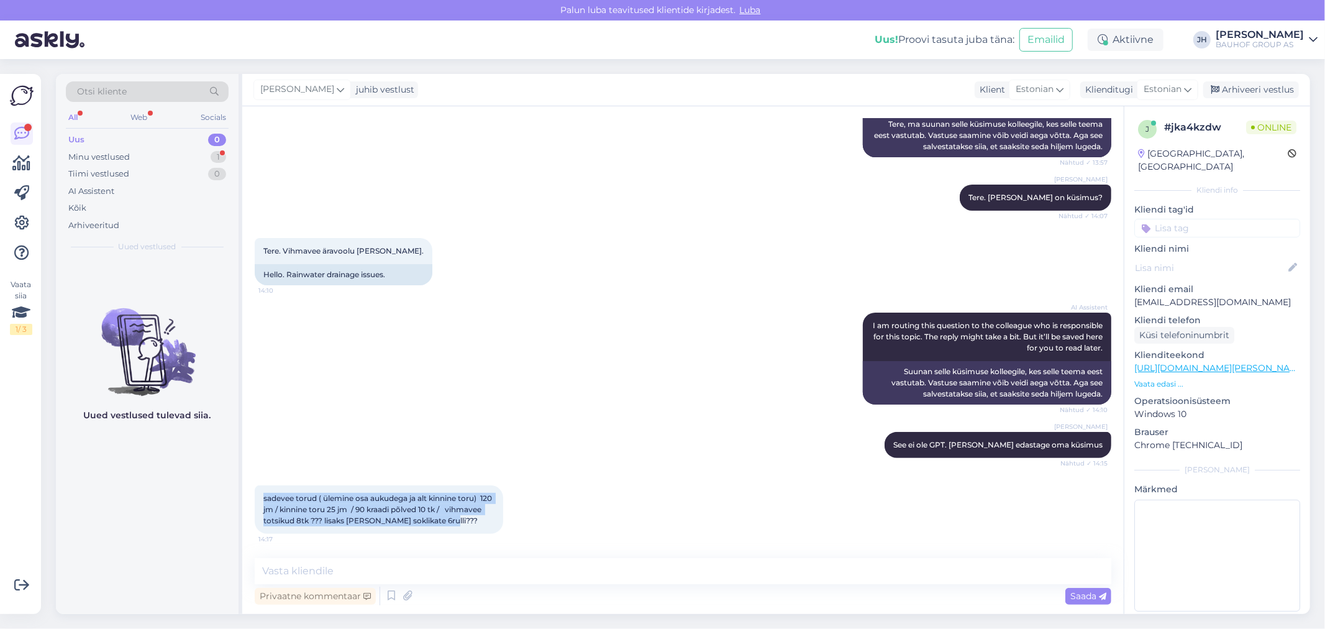
click at [246, 497] on div "Vestlus algas [DATE] sadevee torud ( ülemine osa aukudega ja alt kinnine toru) …" at bounding box center [683, 360] width 882 height 508
copy span "sadevee torud ( ülemine osa aukudega ja alt kinnine toru) 120 jm / kinnine toru…"
click at [298, 563] on textarea at bounding box center [683, 571] width 857 height 26
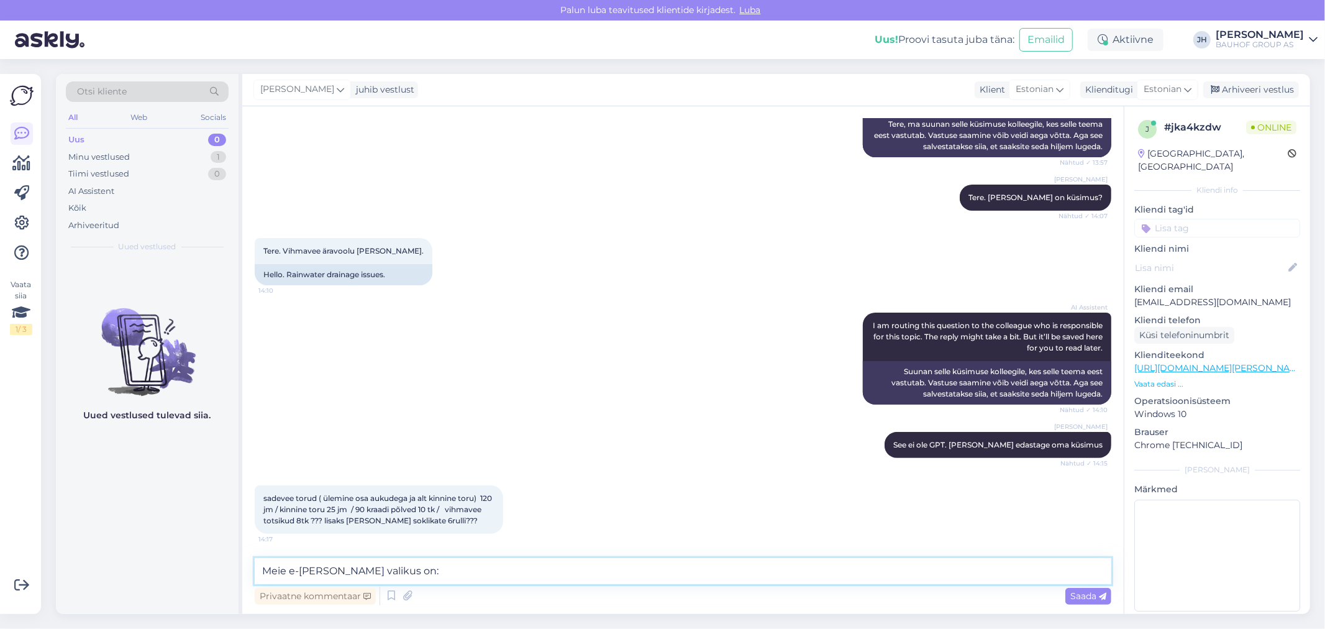
paste textarea "[URL][DOMAIN_NAME][PERSON_NAME]"
click at [811, 570] on textarea "Meie e-[PERSON_NAME] valikus on: [URL][DOMAIN_NAME][PERSON_NAME] ja" at bounding box center [683, 571] width 857 height 26
paste textarea "[URL][DOMAIN_NAME][PERSON_NAME]"
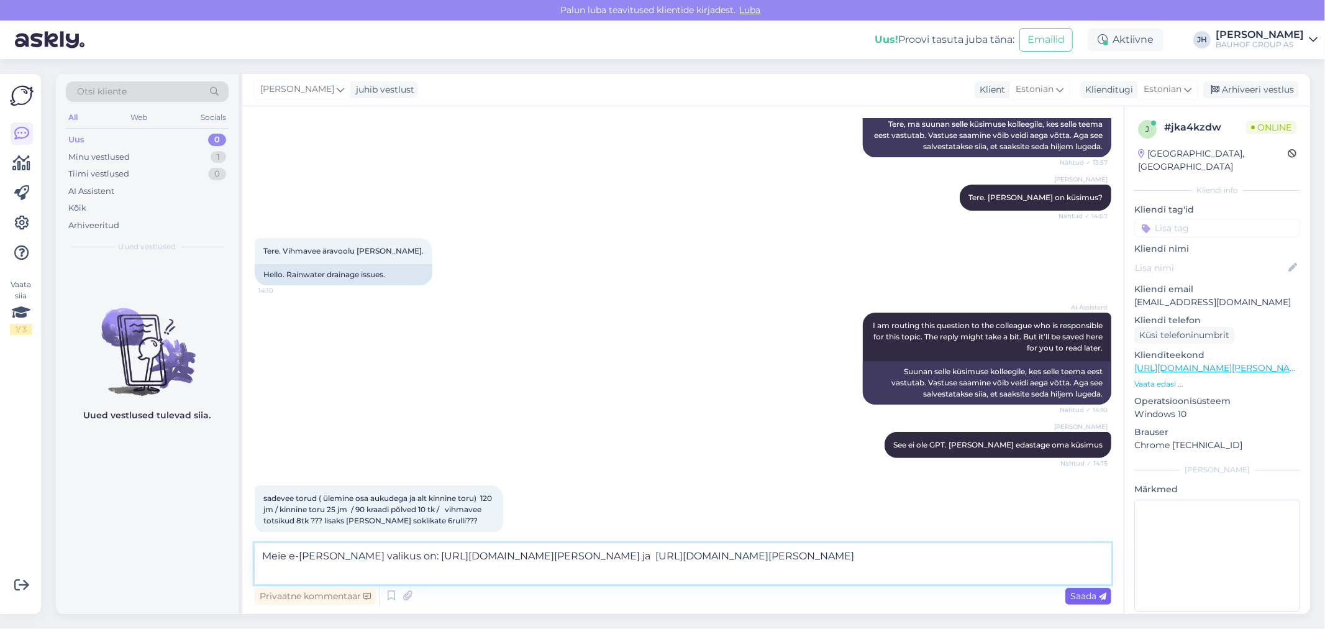
type textarea "Meie e-[PERSON_NAME] valikus on: [URL][DOMAIN_NAME][PERSON_NAME] ja [URL][DOMAI…"
click at [1087, 594] on span "Saada" at bounding box center [1089, 595] width 36 height 11
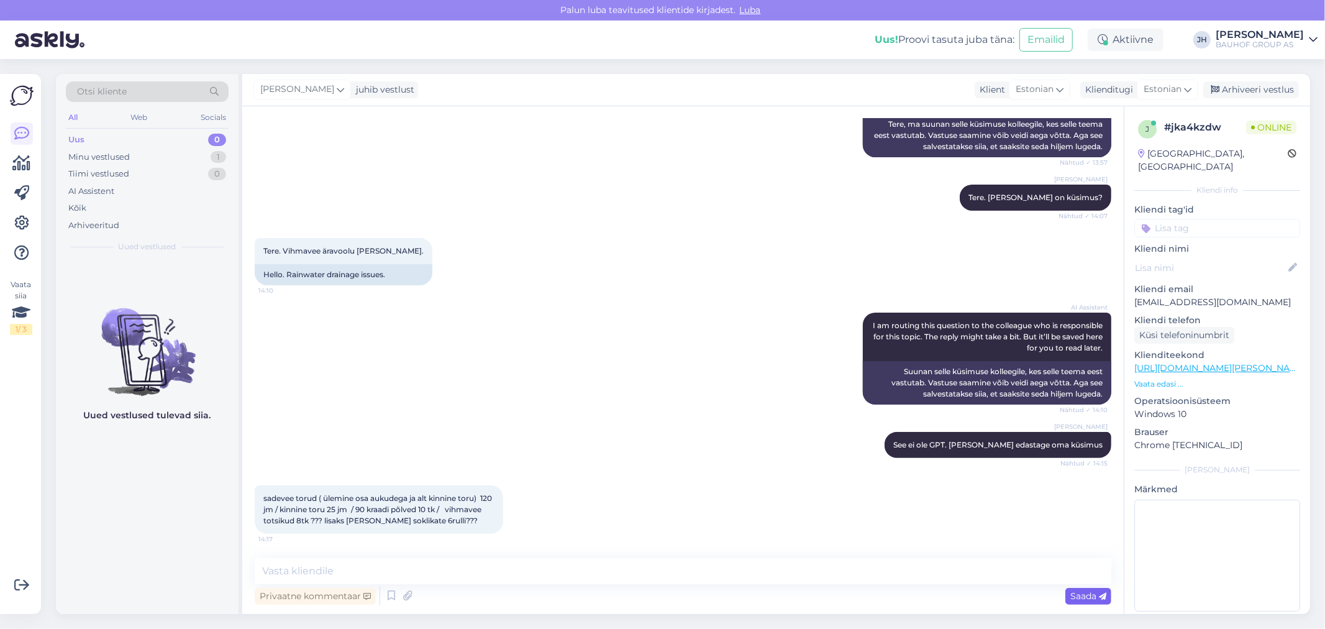
scroll to position [337, 0]
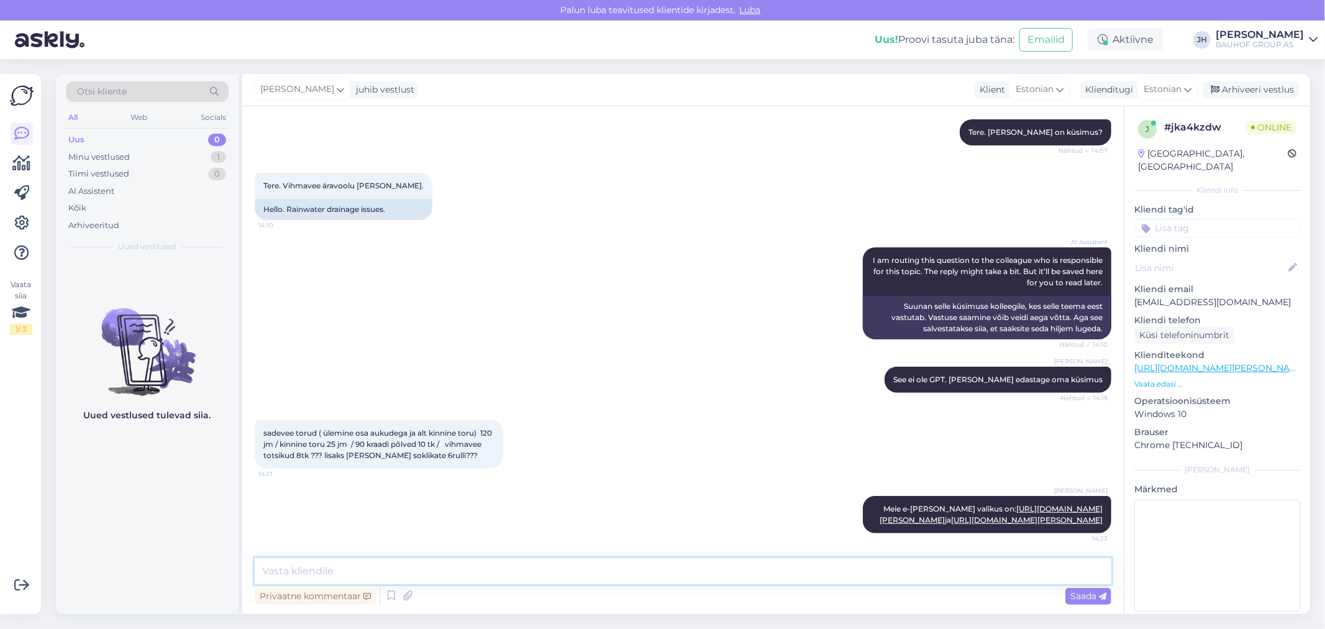
drag, startPoint x: 323, startPoint y: 567, endPoint x: 368, endPoint y: 563, distance: 44.9
click at [321, 567] on textarea at bounding box center [683, 571] width 857 height 26
type textarea "V"
click at [1256, 87] on div "Arhiveeri vestlus" at bounding box center [1252, 89] width 96 height 17
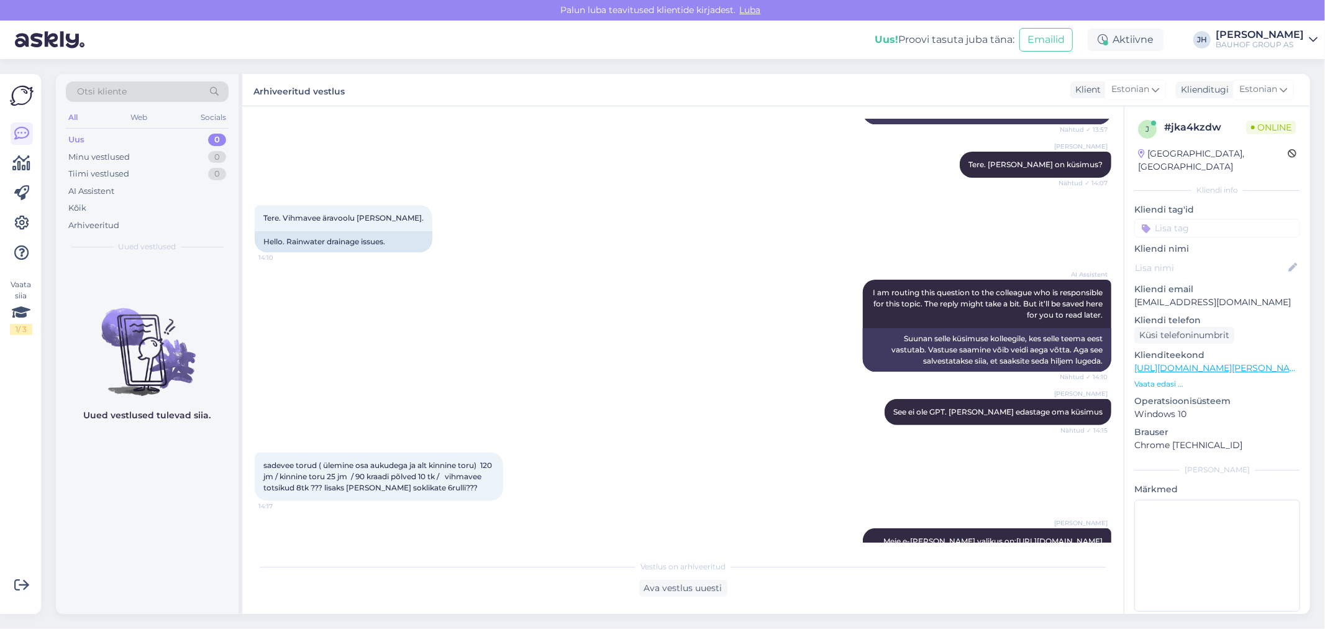
scroll to position [340, 0]
